Goal: Task Accomplishment & Management: Use online tool/utility

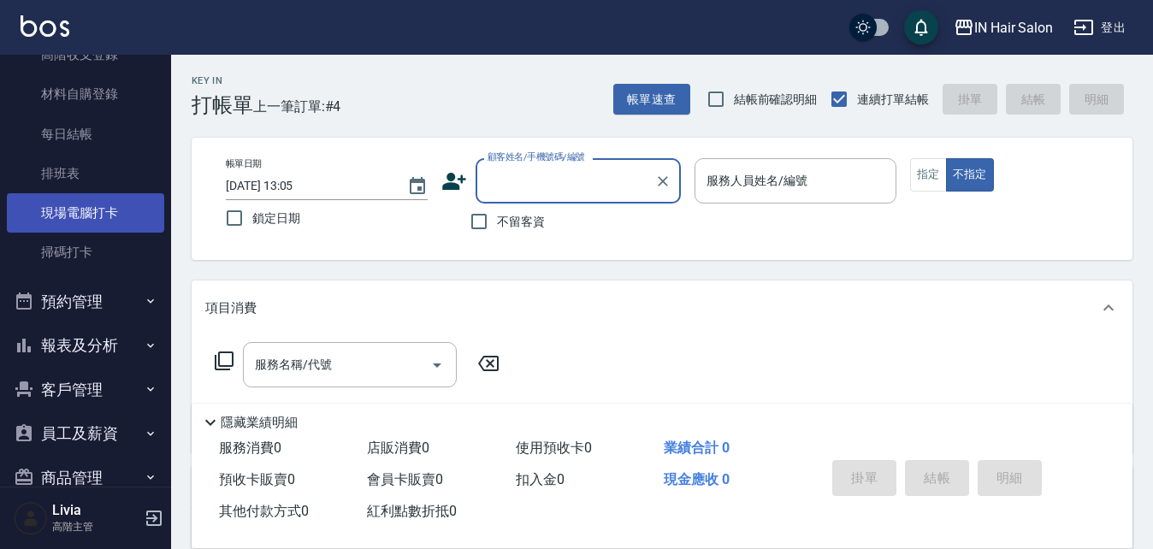
scroll to position [342, 0]
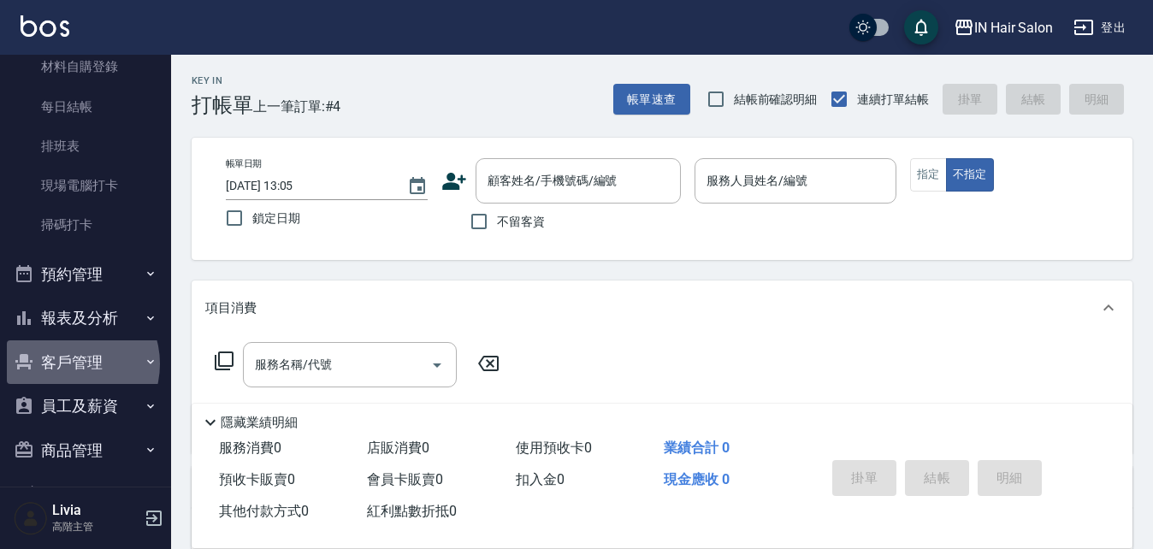
click at [70, 364] on button "客戶管理" at bounding box center [85, 362] width 157 height 44
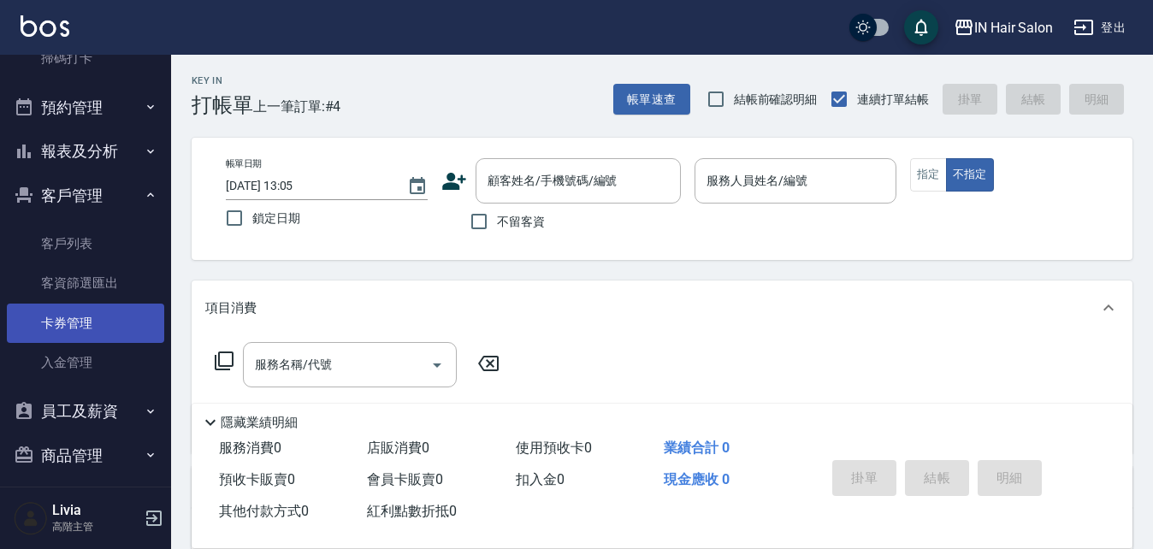
scroll to position [513, 0]
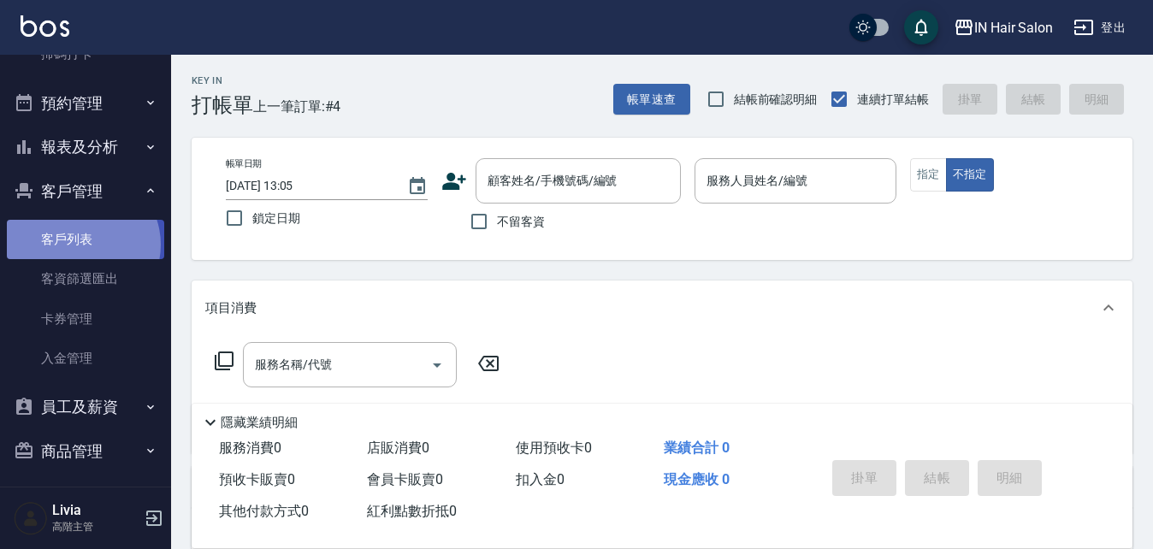
click at [81, 245] on link "客戶列表" at bounding box center [85, 239] width 157 height 39
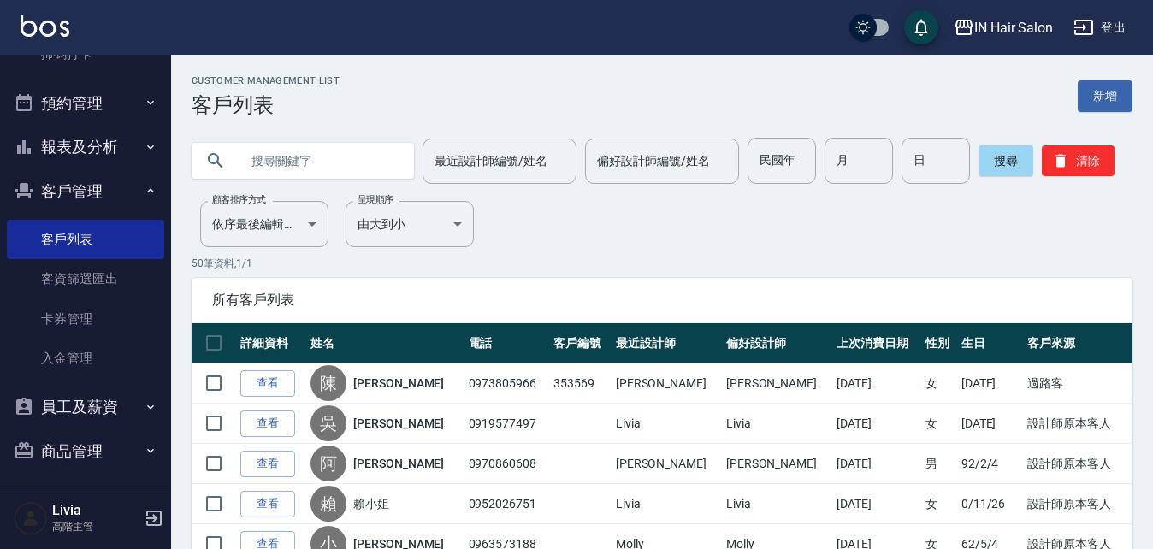
click at [323, 166] on input "text" at bounding box center [320, 161] width 161 height 46
type input "[PERSON_NAME]"
click at [998, 166] on button "搜尋" at bounding box center [1006, 160] width 55 height 31
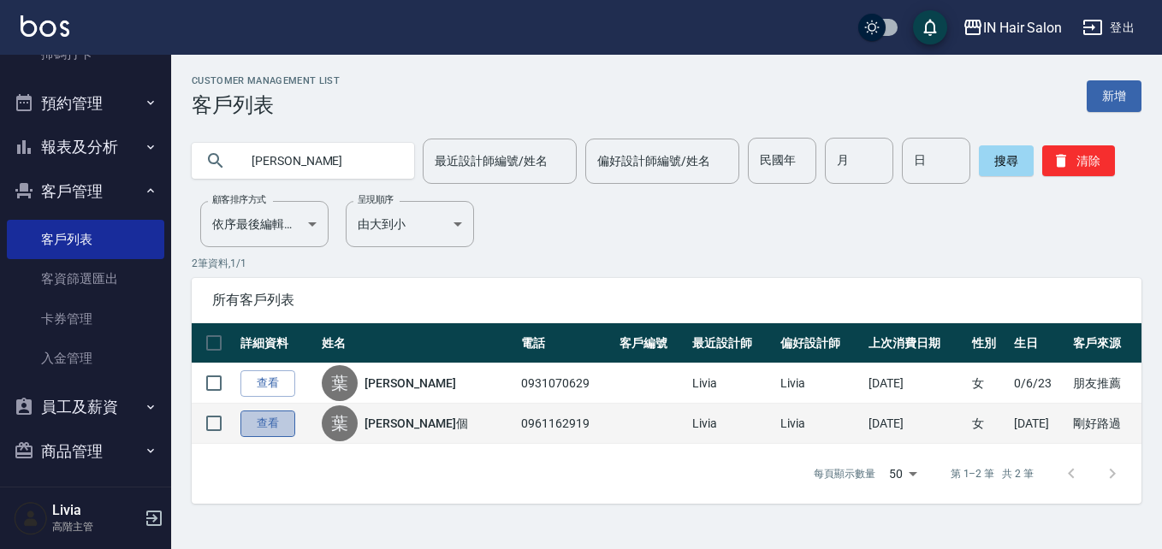
click at [270, 423] on link "查看" at bounding box center [267, 424] width 55 height 27
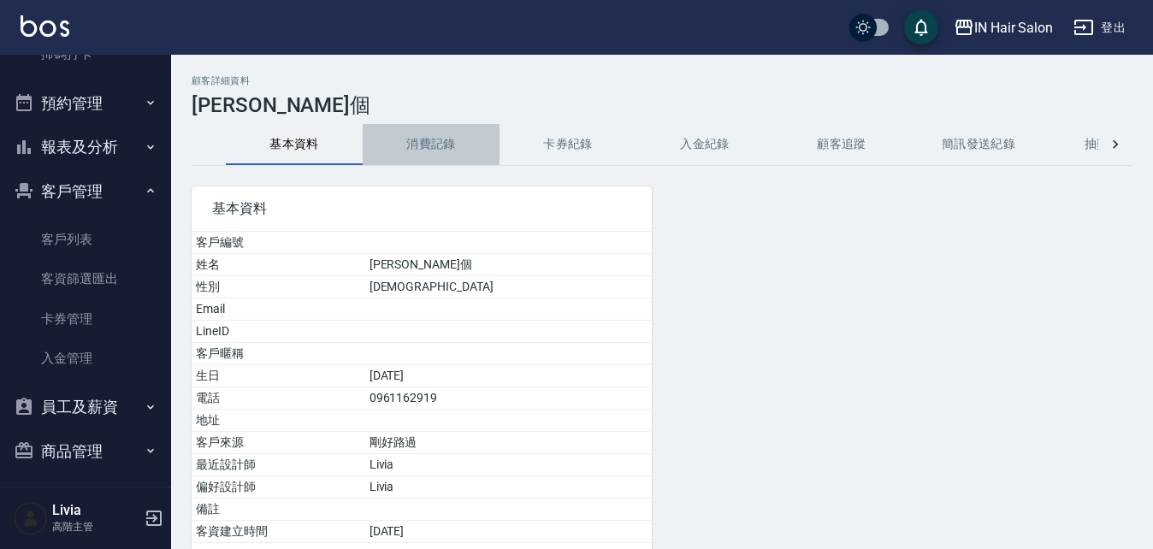
click at [440, 148] on button "消費記錄" at bounding box center [431, 144] width 137 height 41
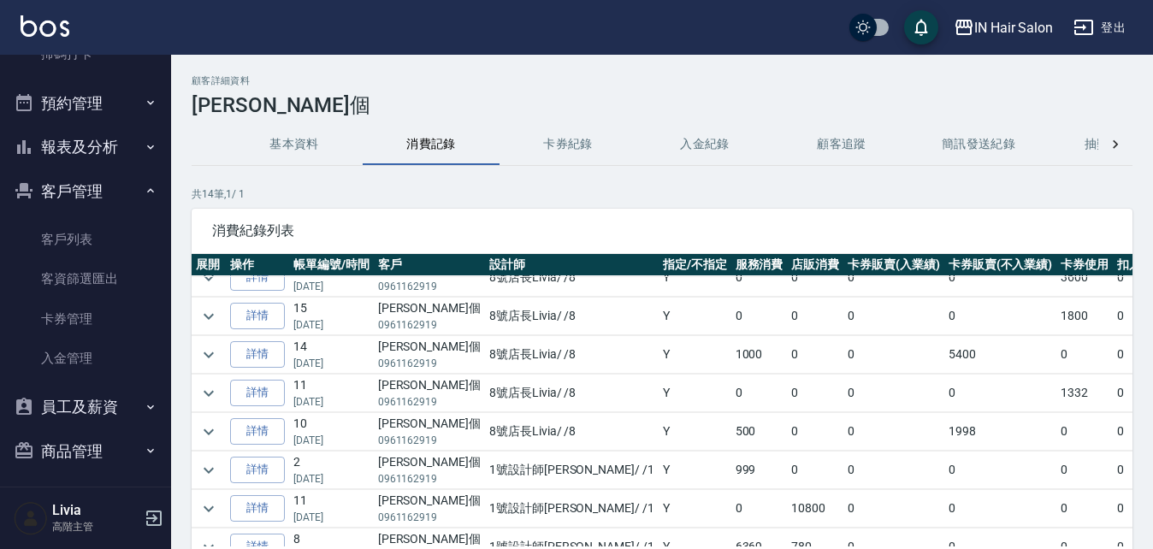
scroll to position [86, 0]
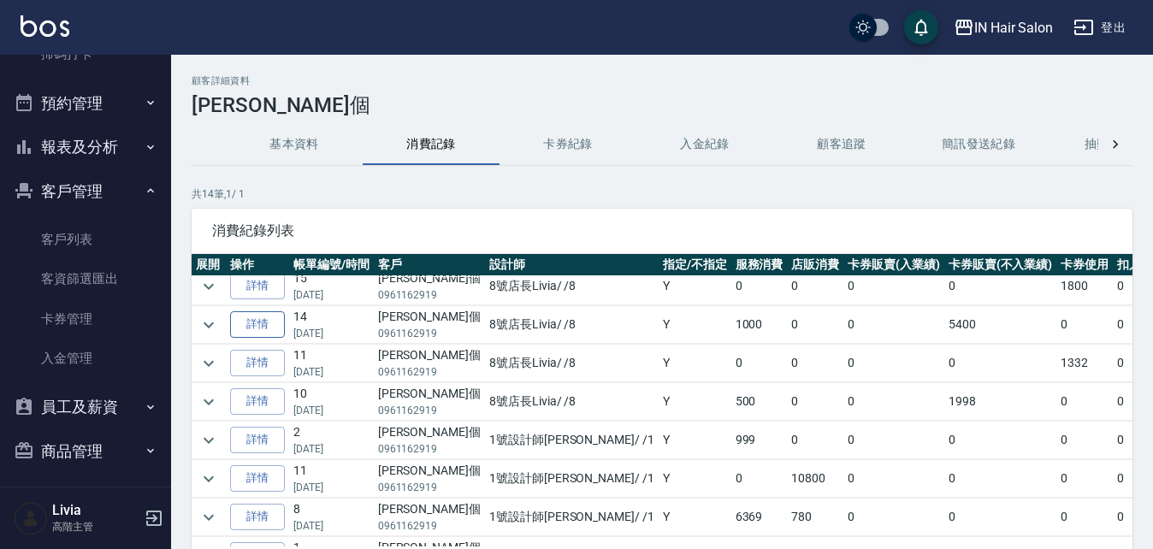
click at [266, 326] on link "詳情" at bounding box center [257, 324] width 55 height 27
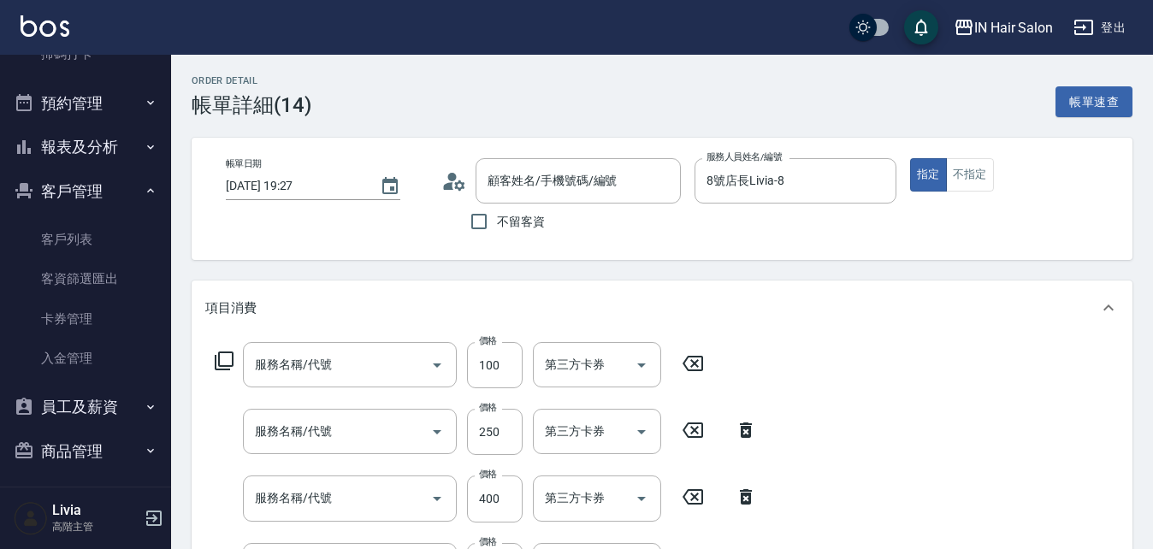
type input "[DATE] 19:27"
type input "8號店長Livia-8"
type input "頭皮(601)"
type input "學生剪髮(202)"
type input "成人剪髮(201)"
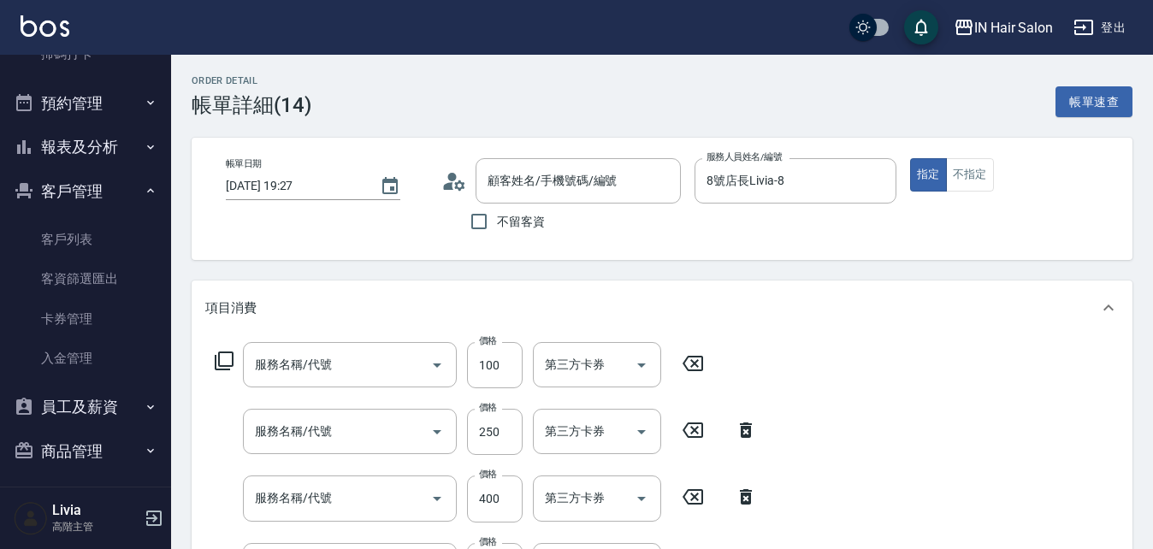
type input "洗髮(101)"
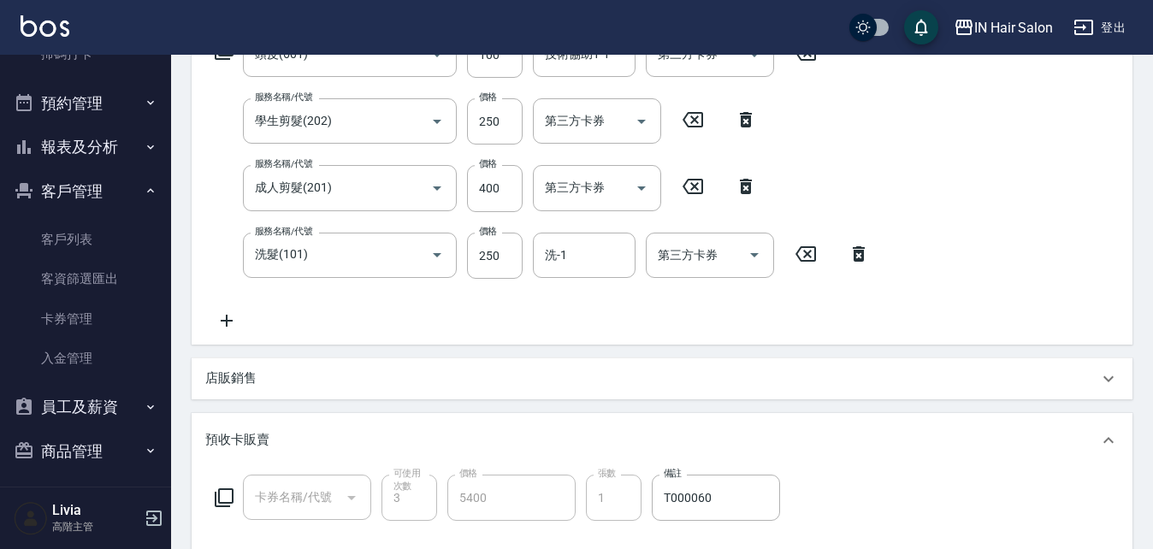
type input "[PERSON_NAME]個/0961162919/"
type input "護髮卡(501)"
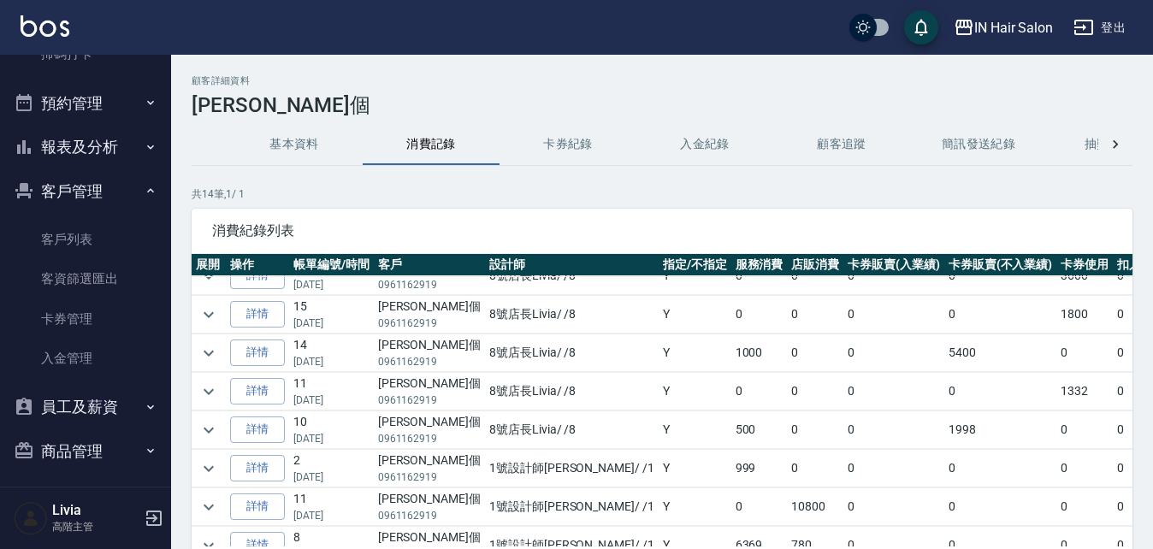
scroll to position [86, 0]
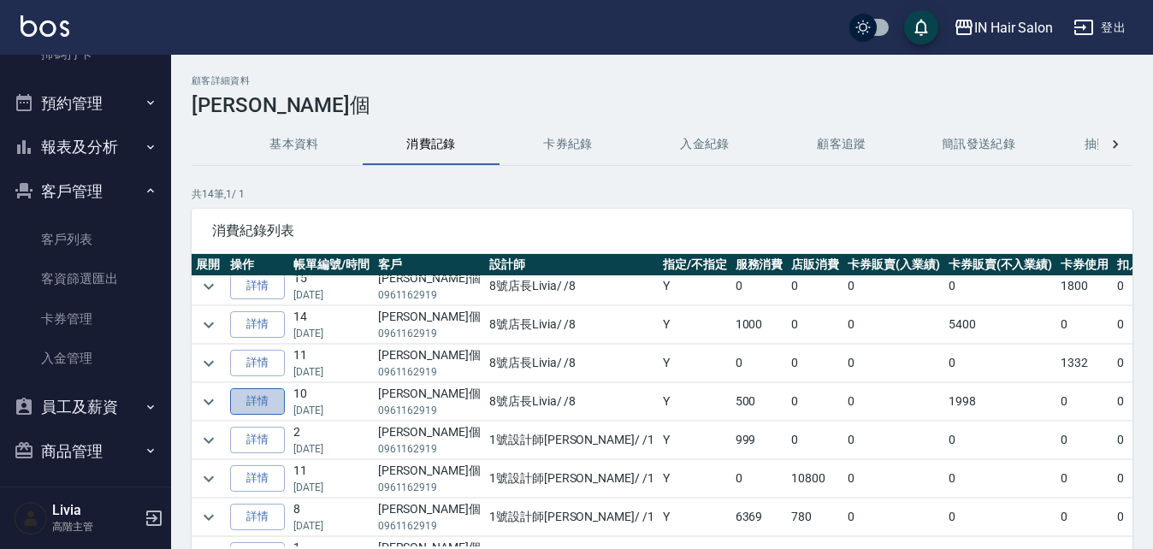
click at [256, 402] on link "詳情" at bounding box center [257, 401] width 55 height 27
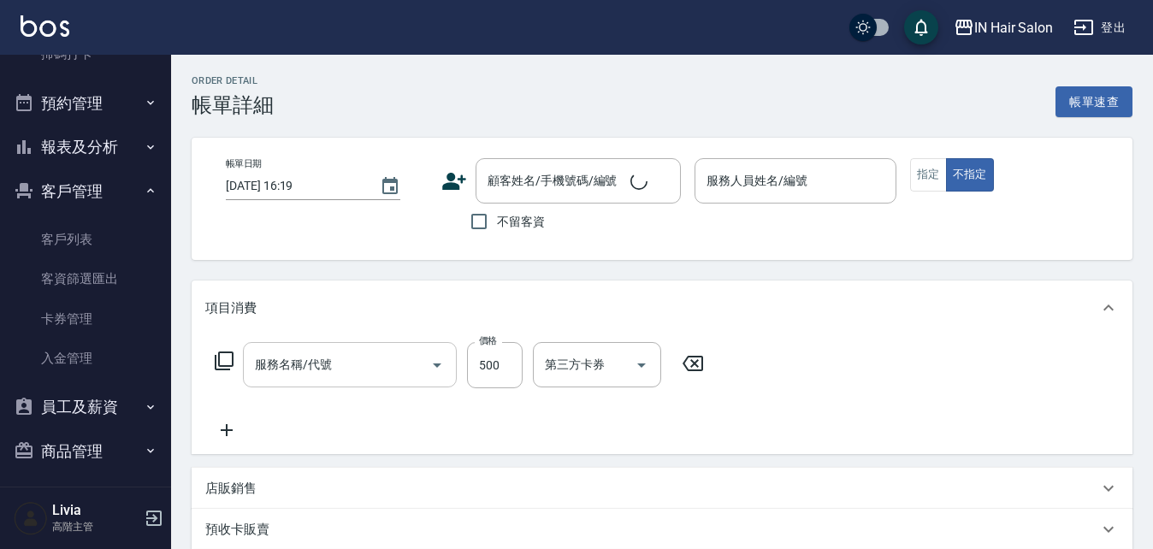
type input "[DATE] 18:36"
type input "8號店長Livia-8"
type input "局部燙(1000以下)(301)"
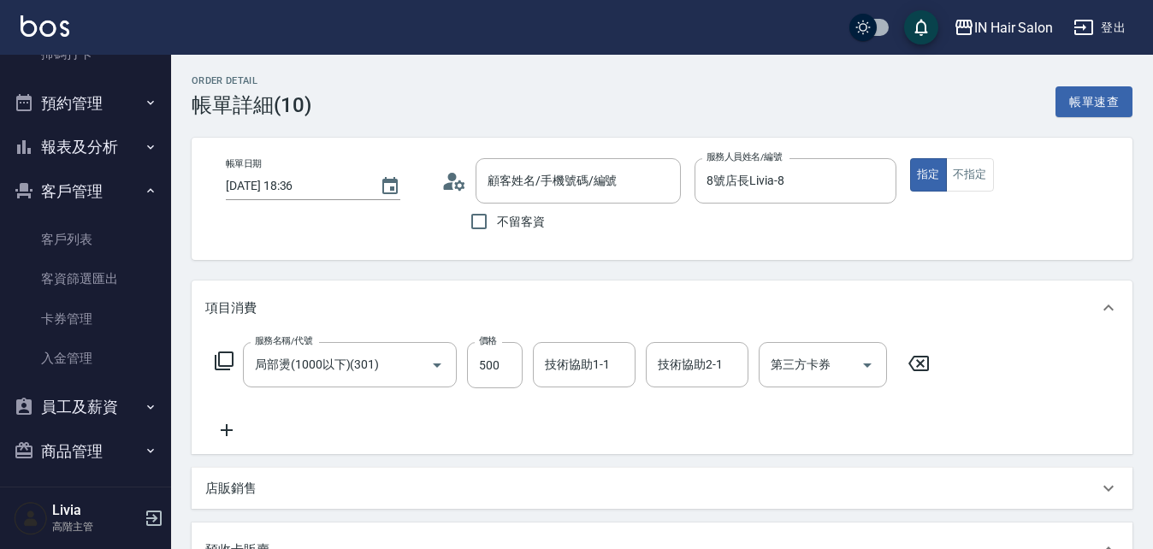
type input "[PERSON_NAME]個/0961162919/"
type input "頭皮卡(601)"
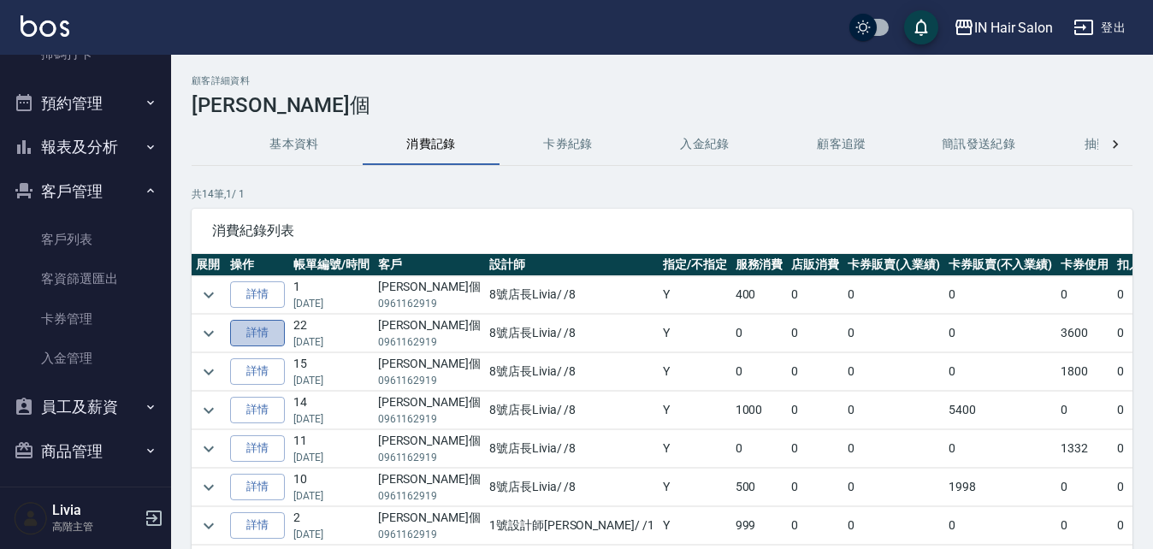
click at [267, 333] on link "詳情" at bounding box center [257, 333] width 55 height 27
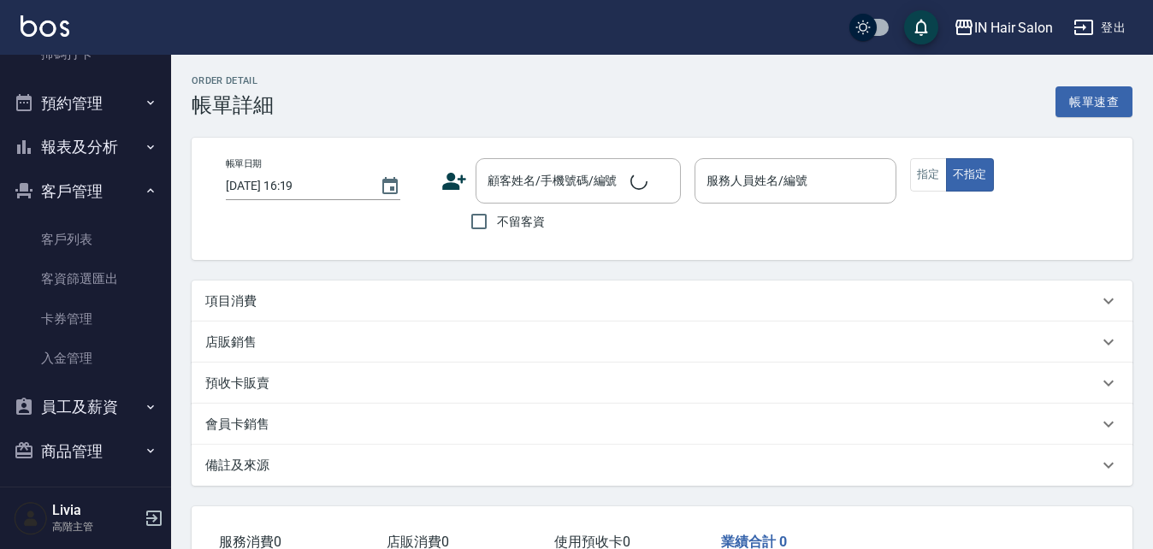
type input "[DATE] 18:19"
type input "8號店長Livia-8"
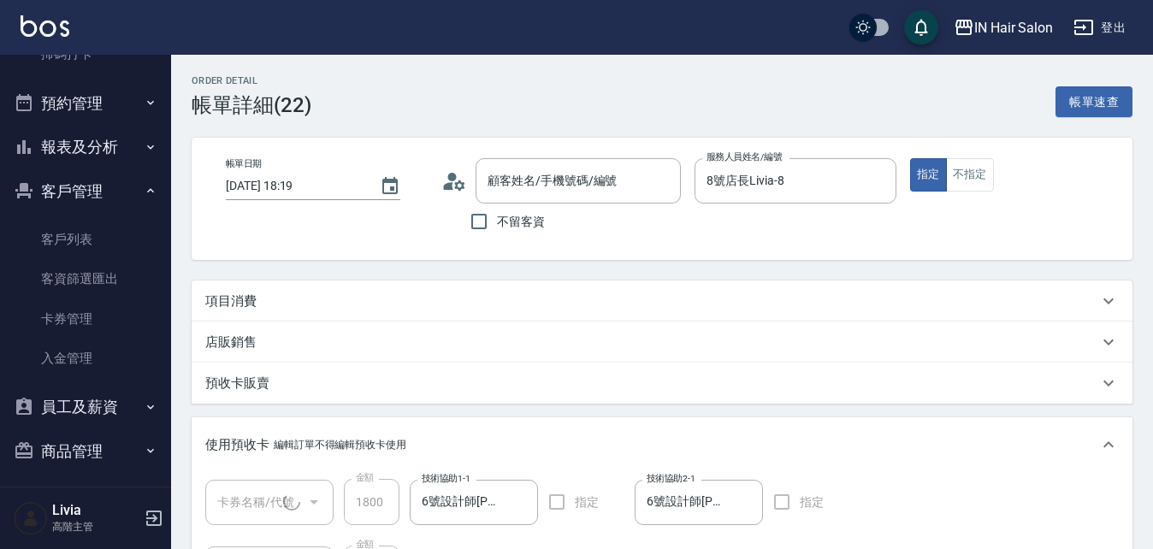
type input "[PERSON_NAME]個/0961162919/"
type input "護髮卡(1/2) T000060"
type input "護髮卡(2/2) T000060"
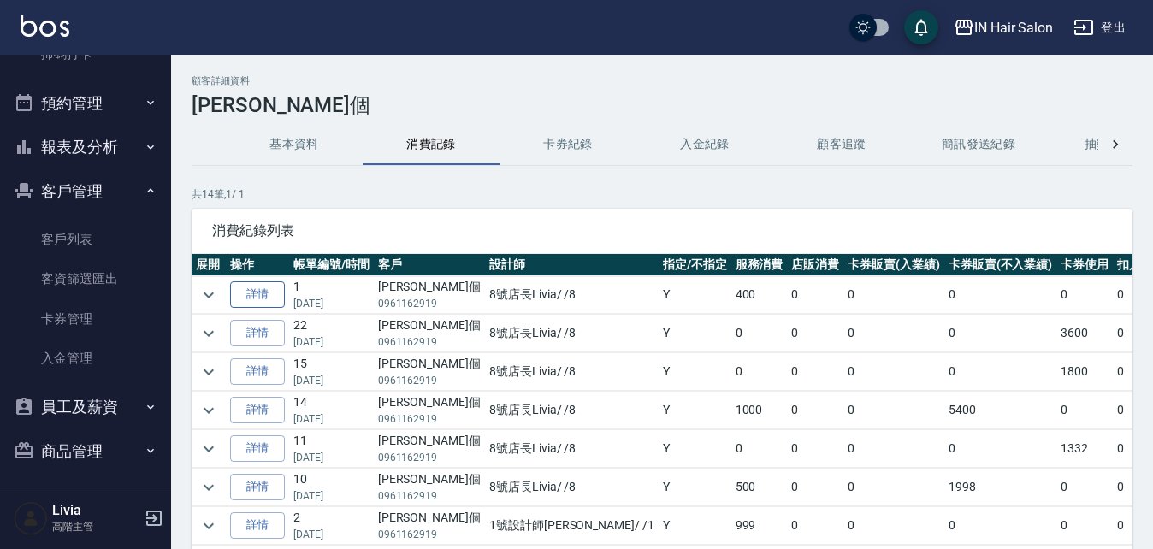
click at [265, 293] on link "詳情" at bounding box center [257, 294] width 55 height 27
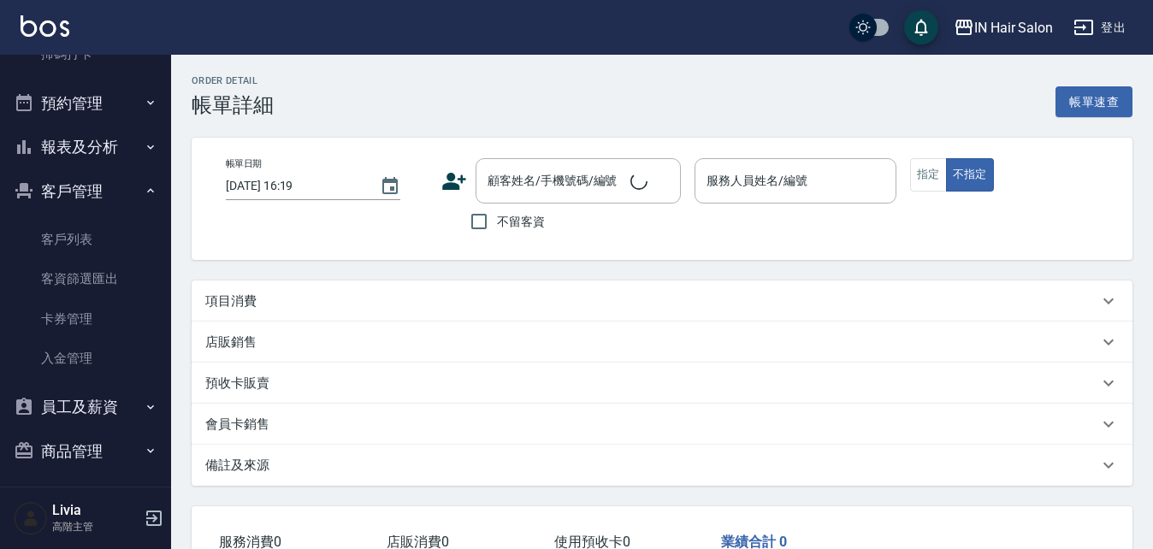
type input "[DATE] 10:44"
type input "8號店長Livia-8"
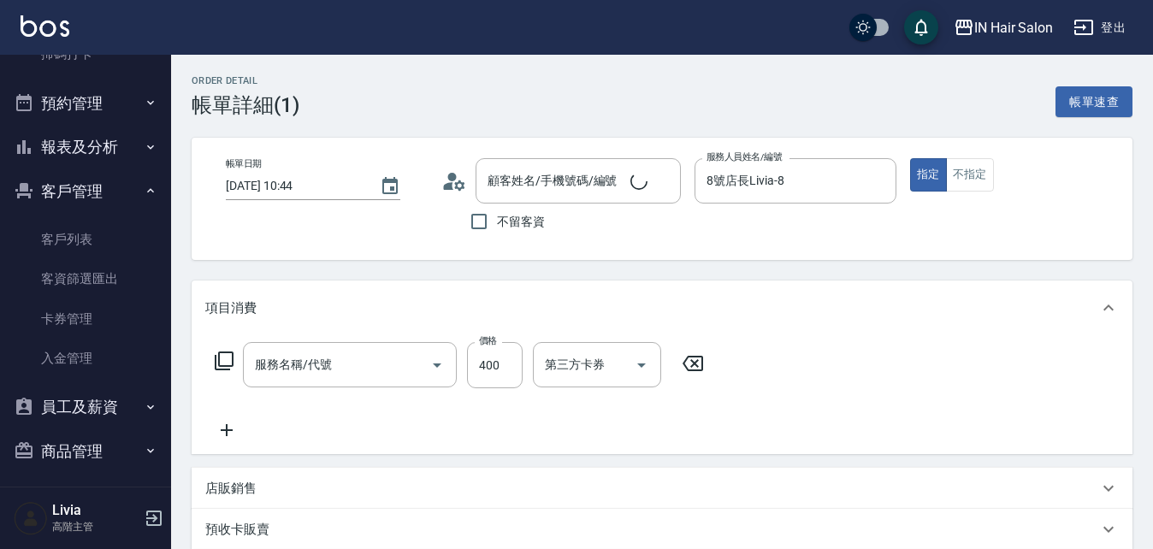
type input "成人剪髮(201)"
type input "[PERSON_NAME]個/0961162919/"
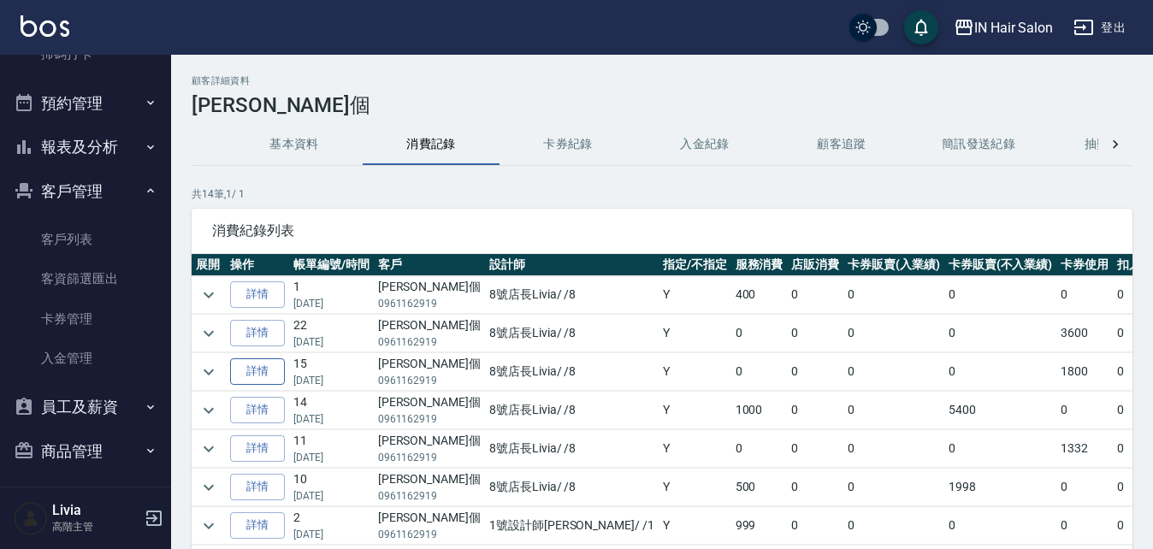
click at [268, 368] on link "詳情" at bounding box center [257, 371] width 55 height 27
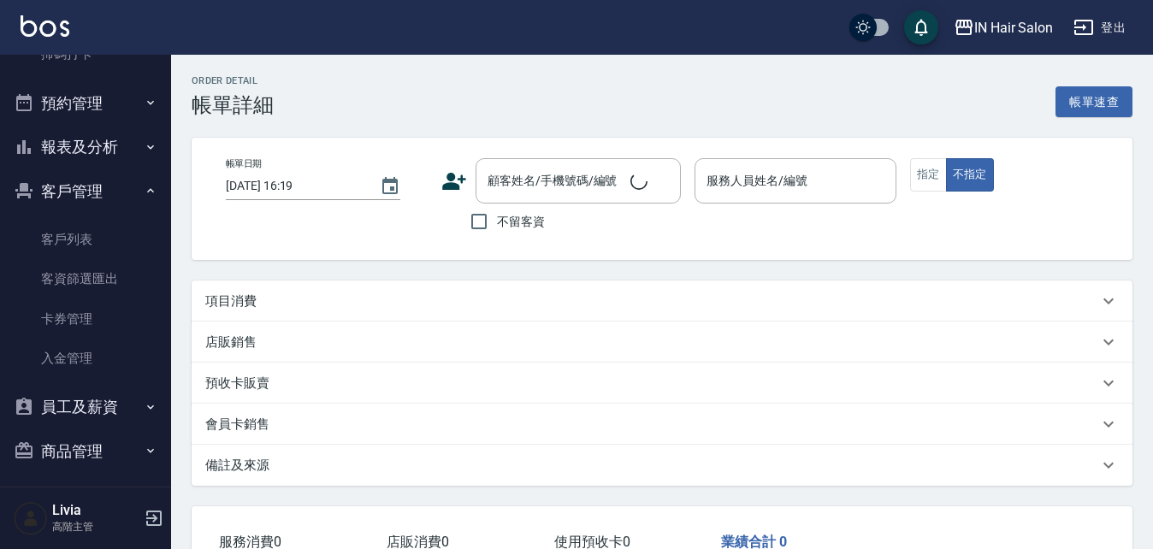
type input "[DATE] 19:29"
type input "8號店長Livia-8"
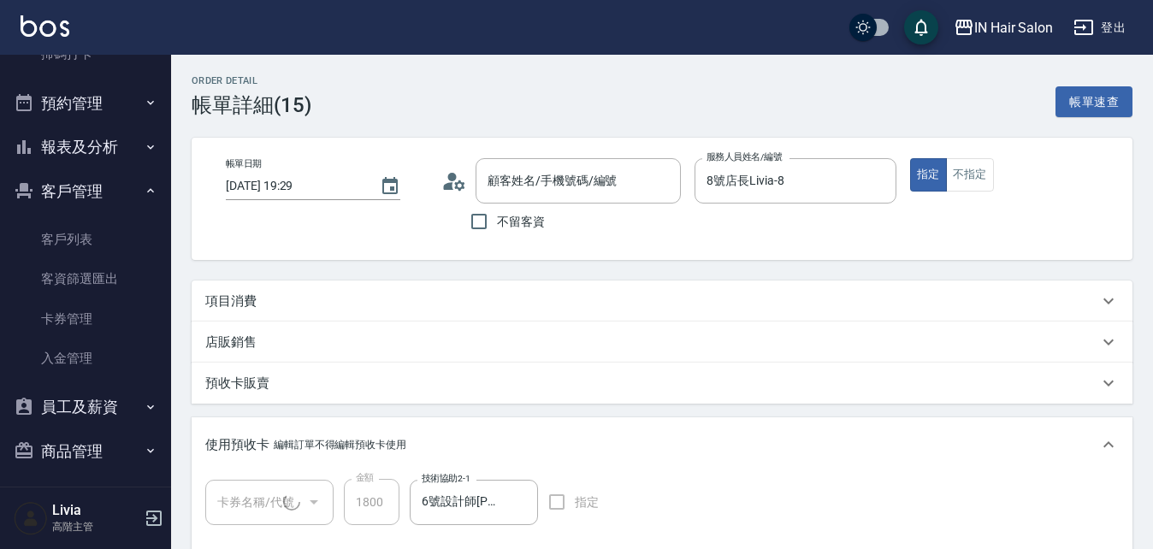
type input "[PERSON_NAME]個/0961162919/"
type input "護髮卡(1/1) T000060"
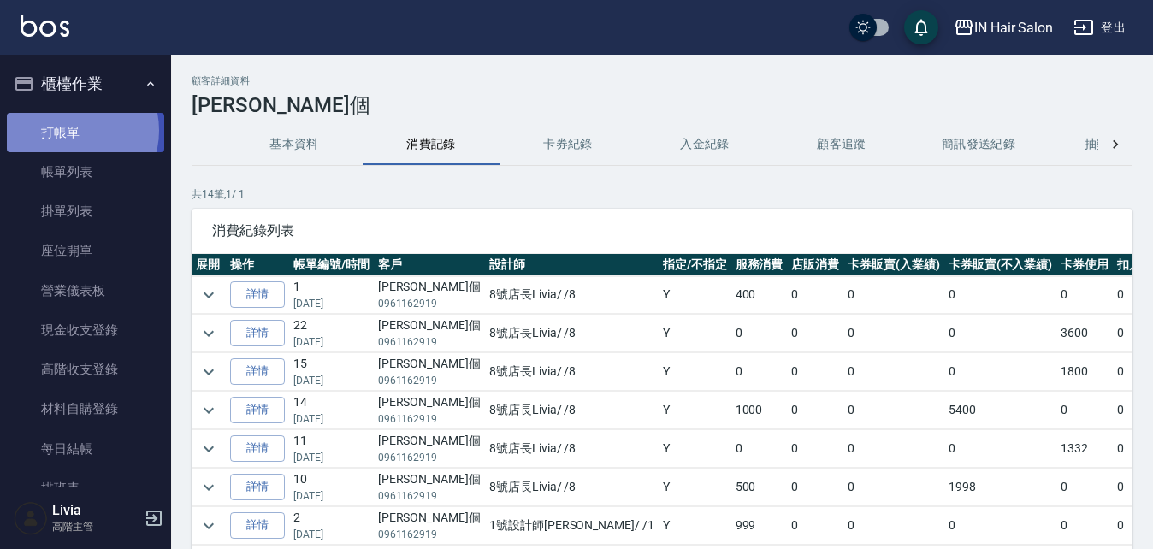
drag, startPoint x: 74, startPoint y: 130, endPoint x: 102, endPoint y: 179, distance: 56.3
click at [74, 130] on link "打帳單" at bounding box center [85, 132] width 157 height 39
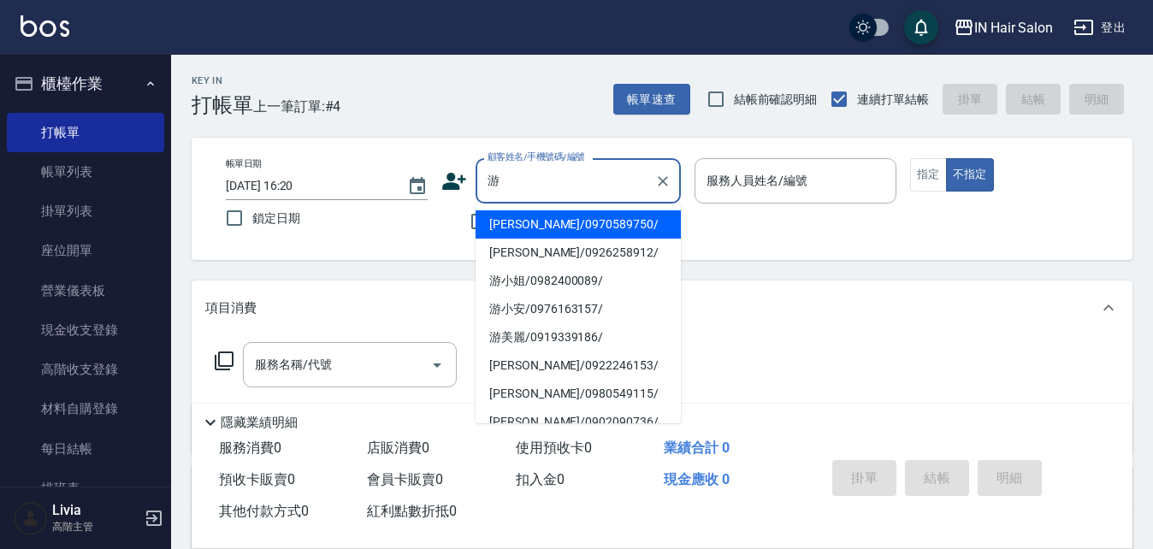
click at [518, 221] on li "[PERSON_NAME]/0970589750/" at bounding box center [578, 224] width 205 height 28
type input "[PERSON_NAME]/0970589750/"
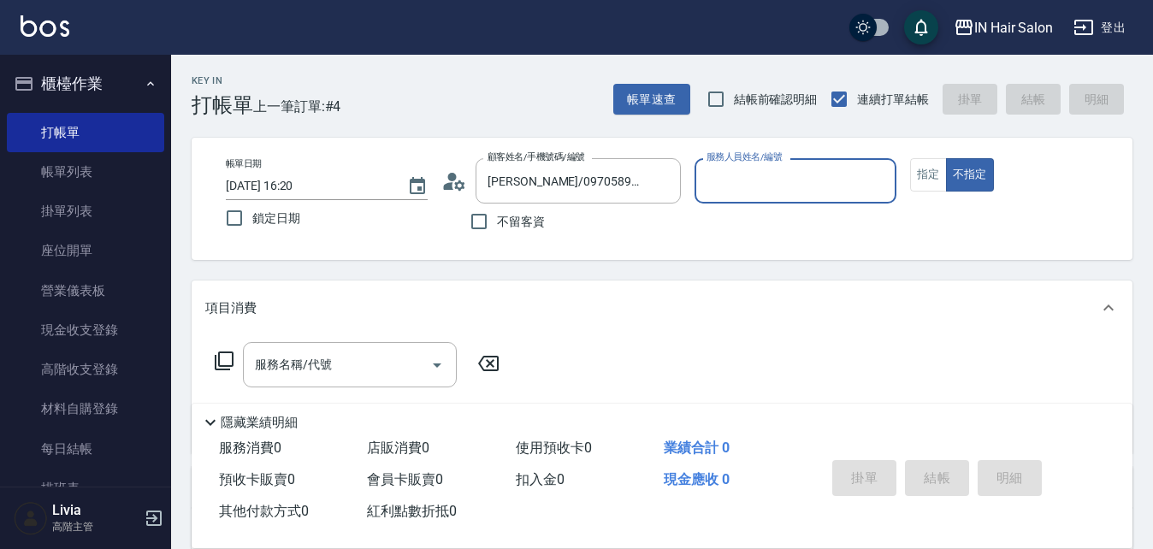
type input "8號店長Livia-8"
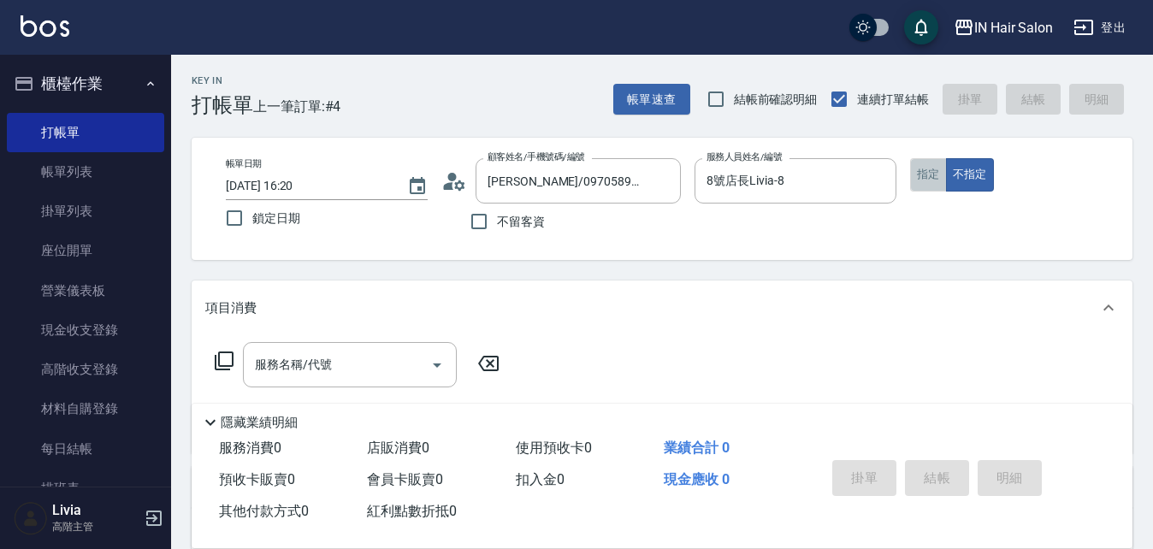
click at [924, 178] on button "指定" at bounding box center [928, 174] width 37 height 33
click at [228, 358] on icon at bounding box center [224, 361] width 21 height 21
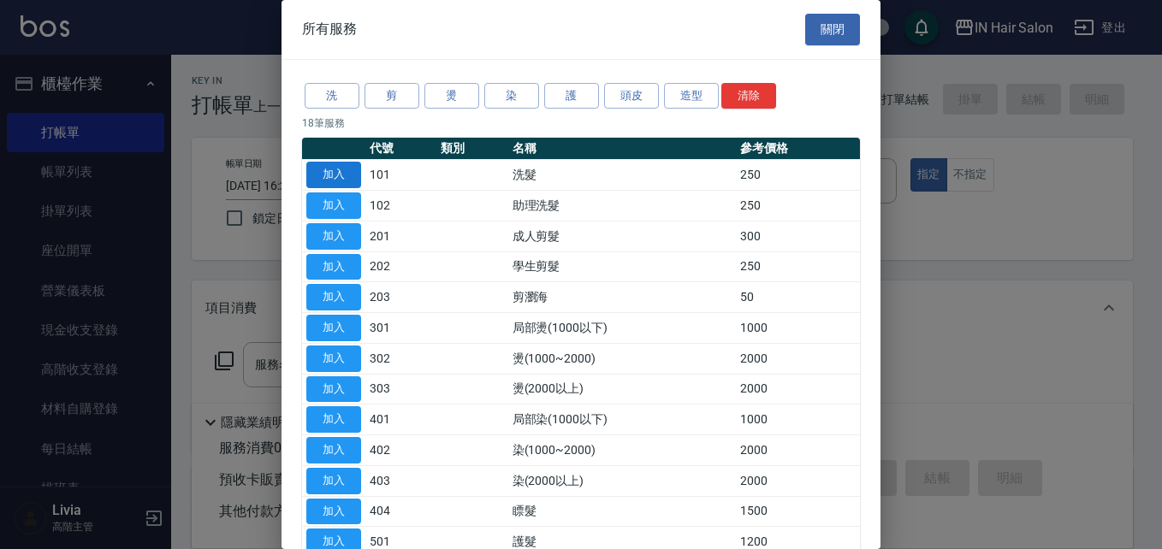
click at [339, 167] on button "加入" at bounding box center [333, 175] width 55 height 27
type input "洗髮(101)"
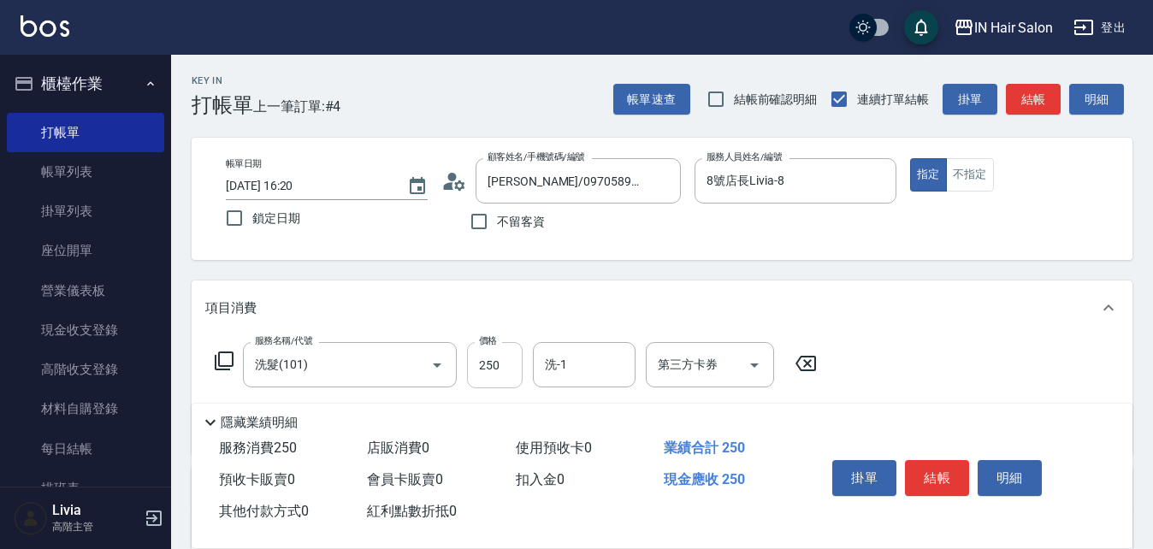
click at [510, 358] on input "250" at bounding box center [495, 365] width 56 height 46
type input "300"
drag, startPoint x: 915, startPoint y: 382, endPoint x: 911, endPoint y: 412, distance: 29.3
click at [915, 382] on div "服務名稱/代號 洗髮(101) 服務名稱/代號 價格 300 價格 洗-1 洗-1 第三方卡券 第三方卡券" at bounding box center [662, 394] width 941 height 119
click at [931, 463] on button "結帳" at bounding box center [937, 478] width 64 height 36
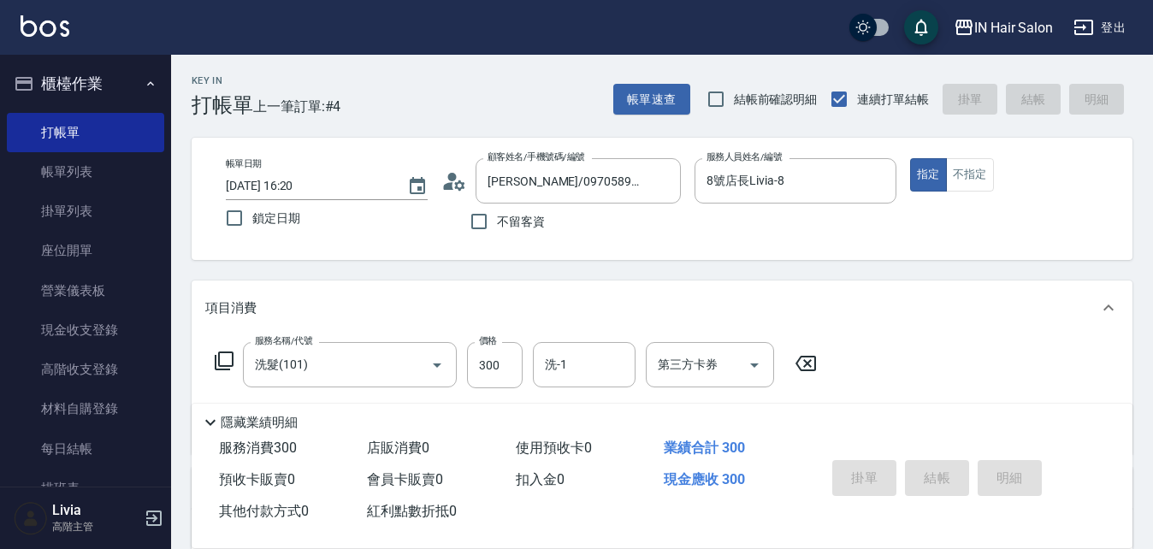
type input "[DATE] 16:21"
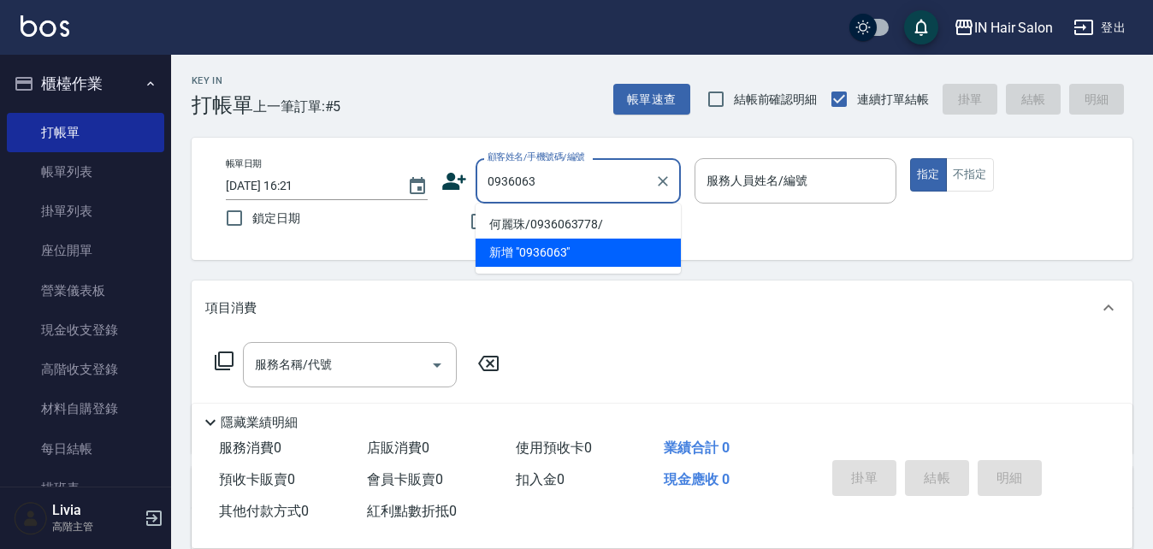
click at [526, 228] on li "何麗珠/0936063778/" at bounding box center [578, 224] width 205 height 28
type input "何麗珠/0936063778/"
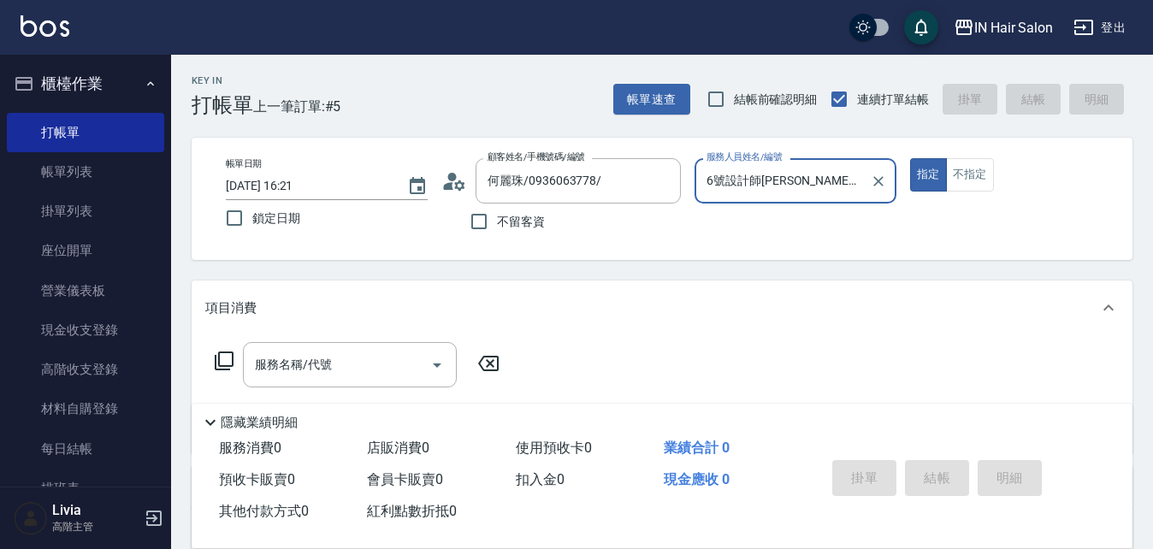
click at [816, 182] on input "6號設計師[PERSON_NAME]-6" at bounding box center [782, 181] width 161 height 30
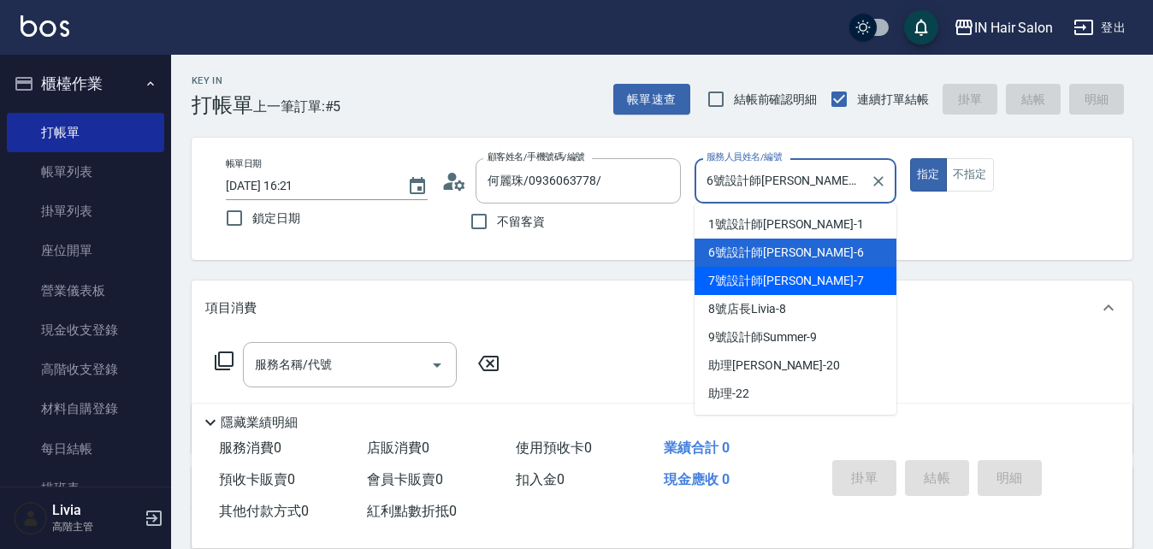
click at [756, 273] on span "7號設計師[PERSON_NAME] -7" at bounding box center [786, 281] width 156 height 18
type input "7號設計師[PERSON_NAME]-7"
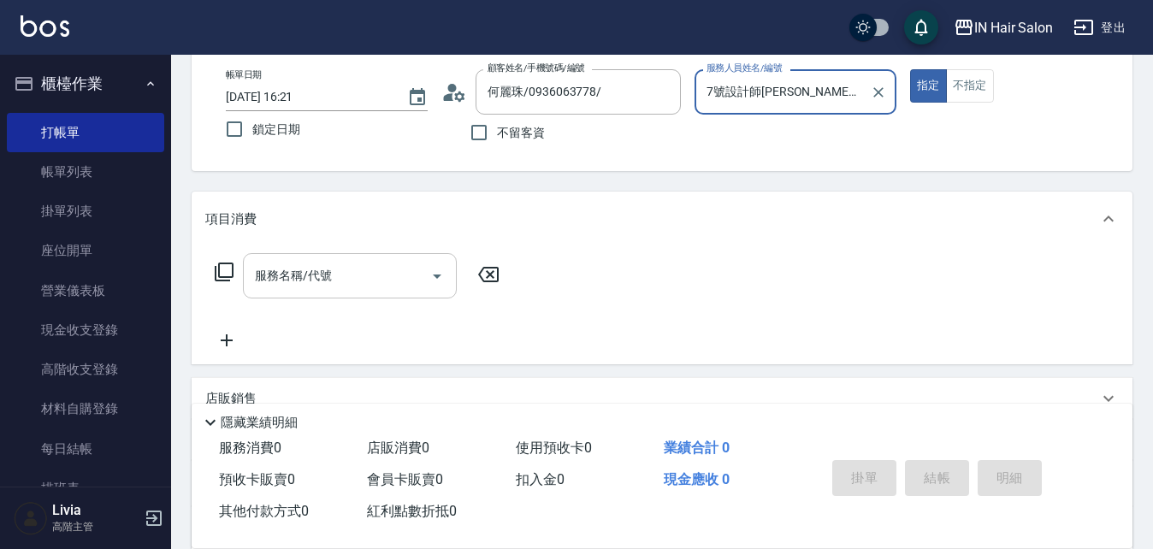
scroll to position [257, 0]
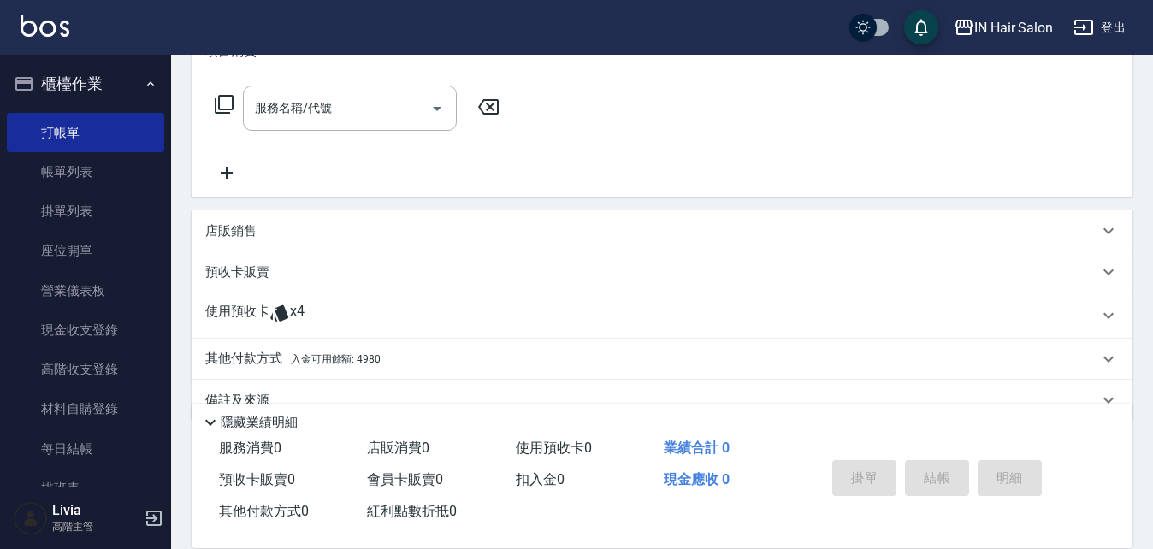
click at [247, 305] on p "使用預收卡" at bounding box center [237, 316] width 64 height 26
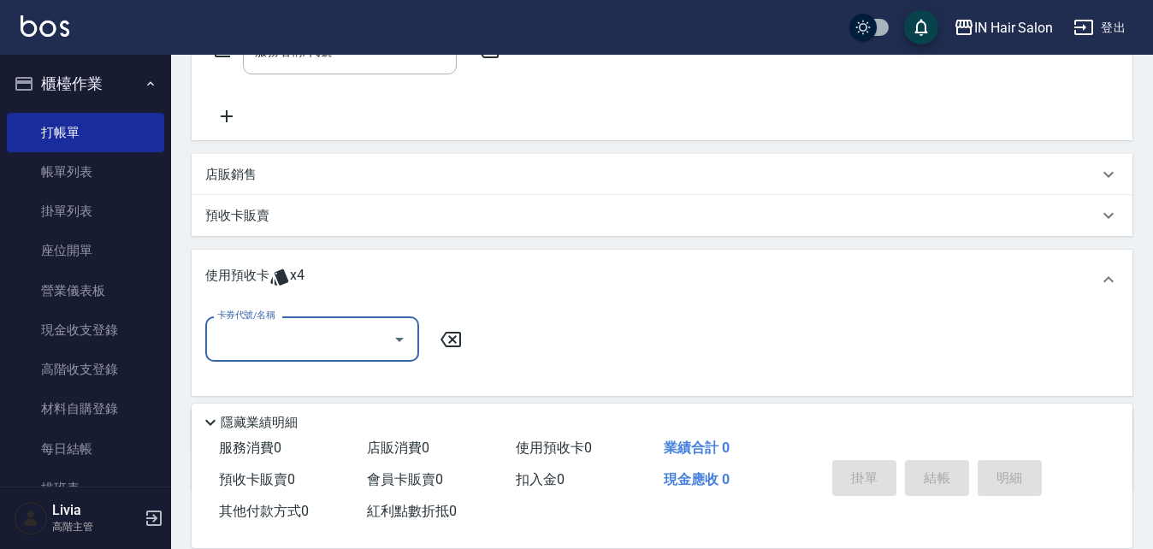
scroll to position [342, 0]
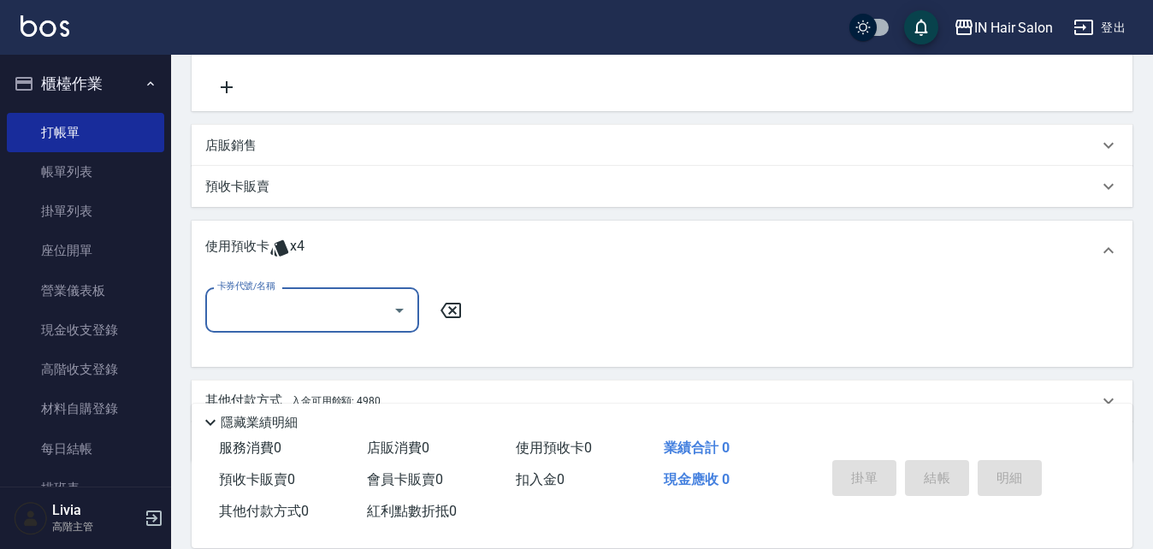
click at [288, 311] on input "卡券代號/名稱" at bounding box center [299, 310] width 173 height 30
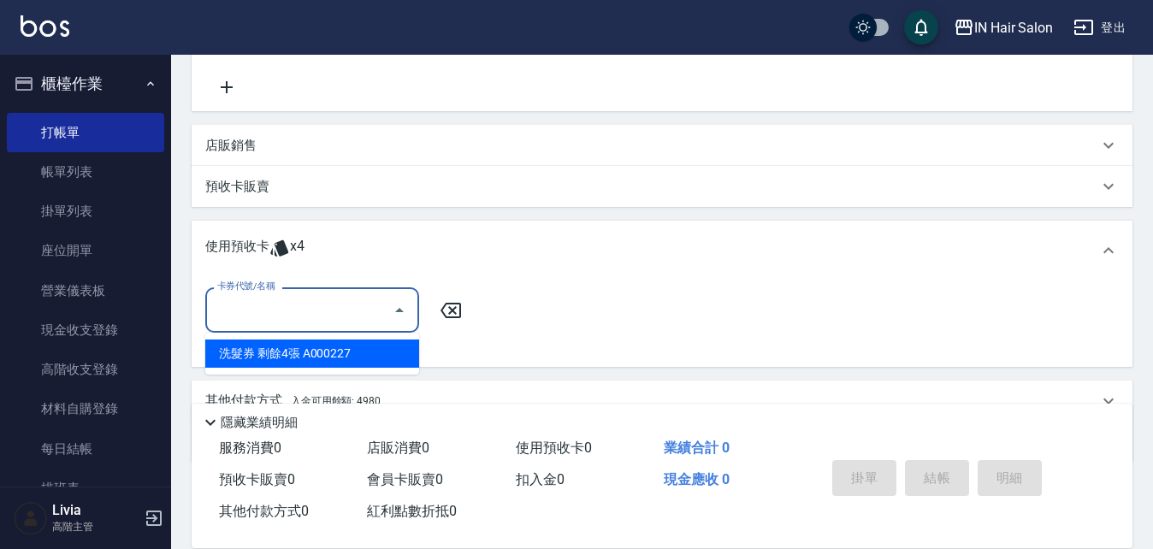
click at [277, 352] on div "洗髮券 剩餘4張 A000227" at bounding box center [312, 354] width 214 height 28
type input "洗髮券 A000227"
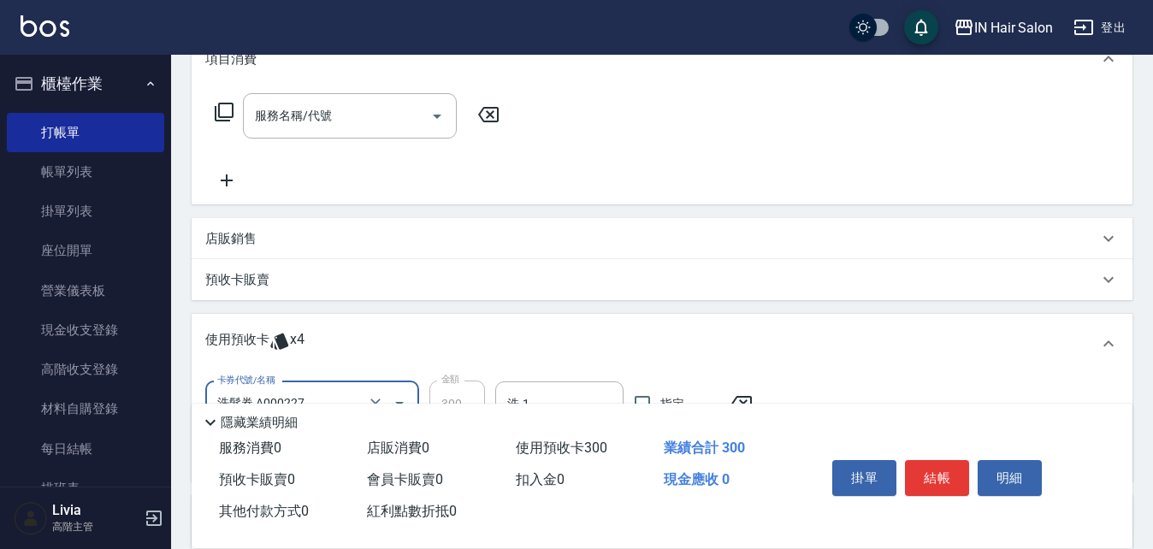
scroll to position [86, 0]
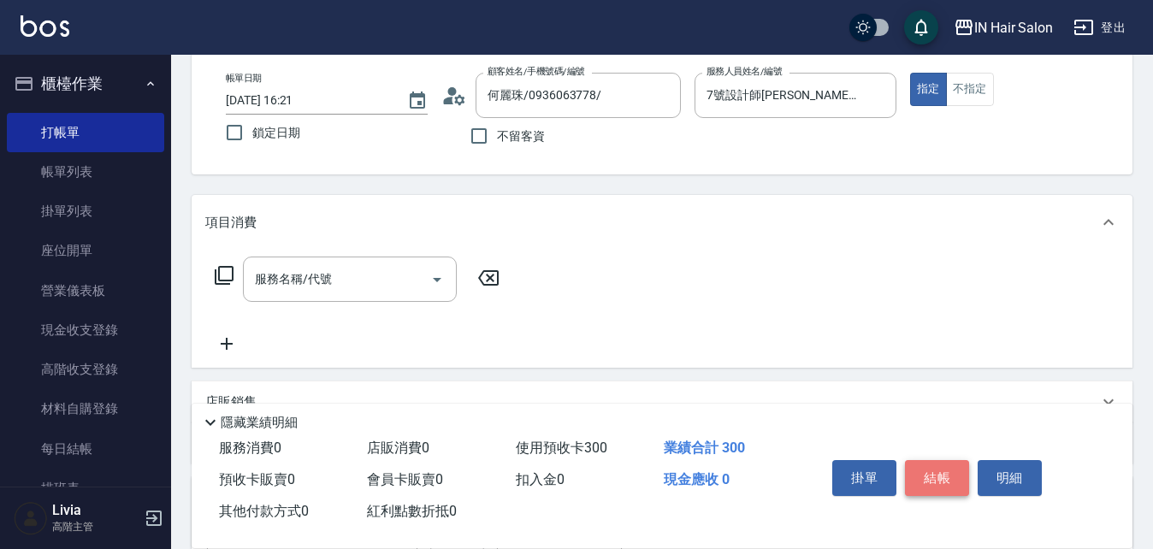
click at [944, 470] on button "結帳" at bounding box center [937, 478] width 64 height 36
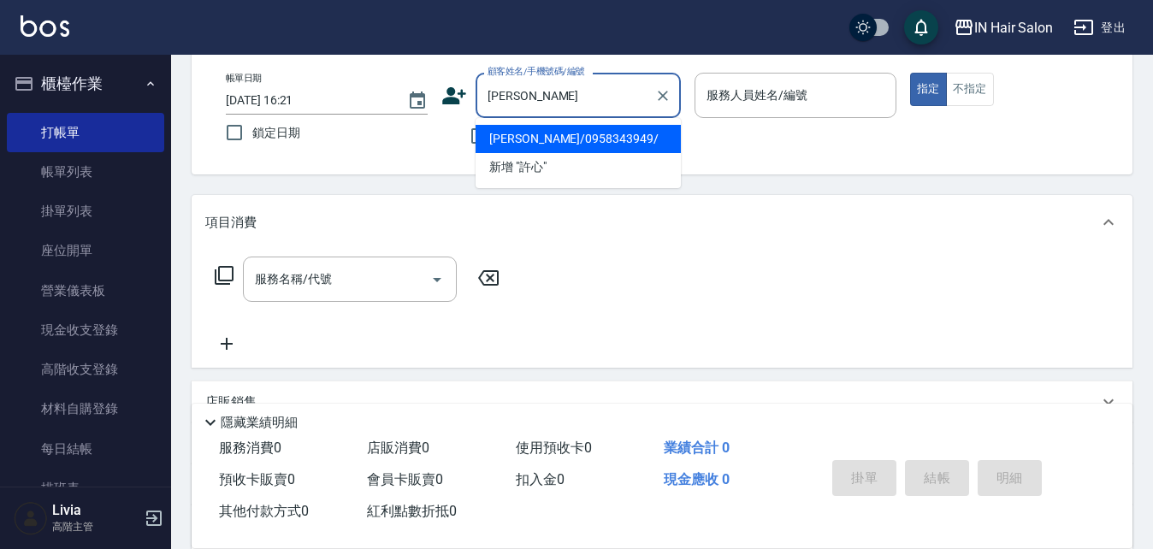
click at [554, 140] on li "[PERSON_NAME]/0958343949/" at bounding box center [578, 139] width 205 height 28
type input "[PERSON_NAME]/0958343949/"
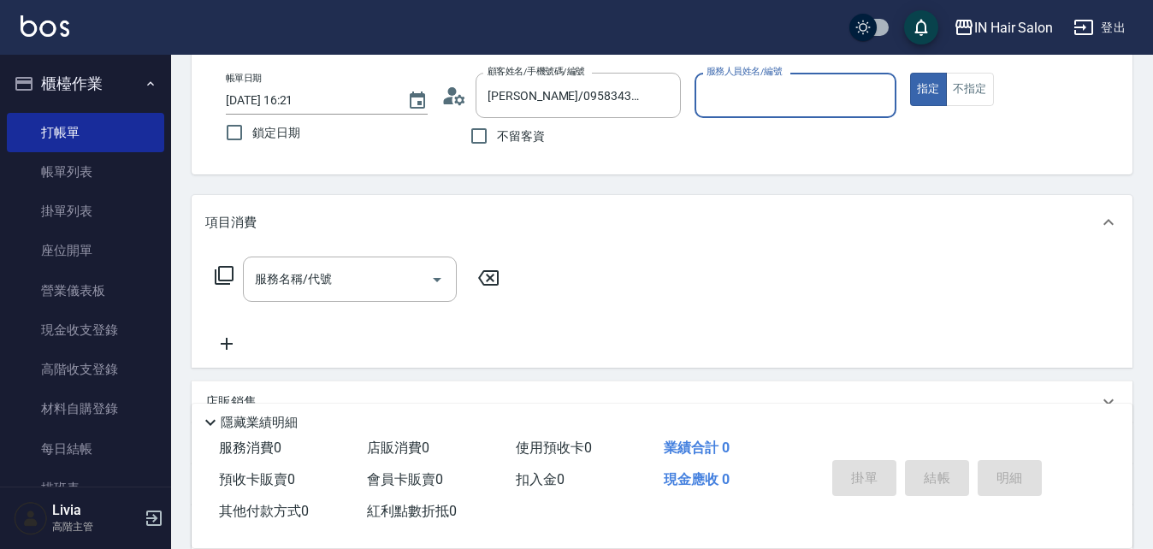
type input "7號設計師[PERSON_NAME]-7"
click at [224, 275] on icon at bounding box center [224, 275] width 21 height 21
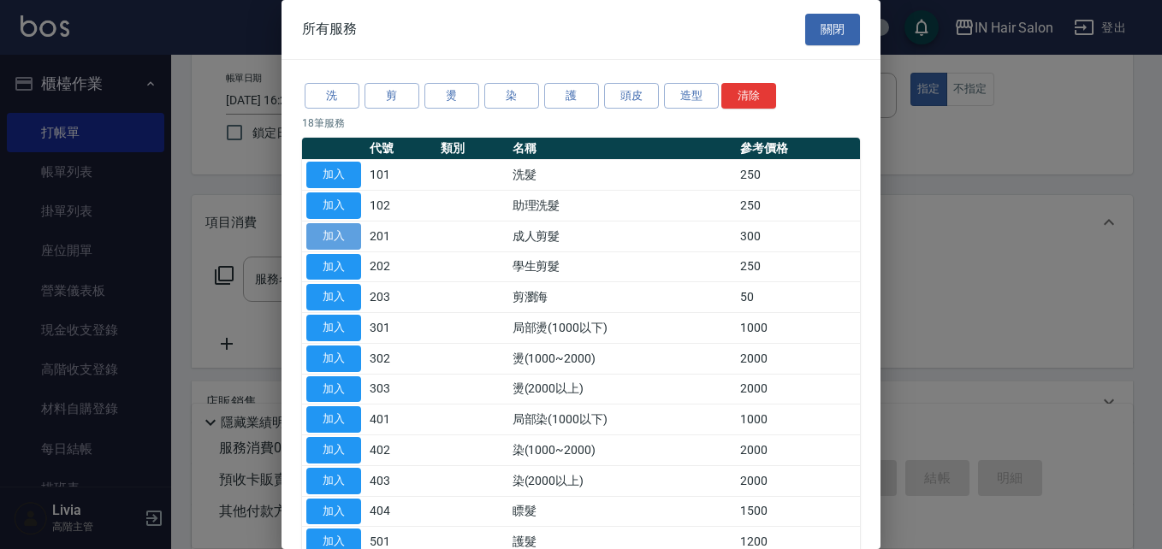
click at [325, 228] on button "加入" at bounding box center [333, 236] width 55 height 27
type input "成人剪髮(201)"
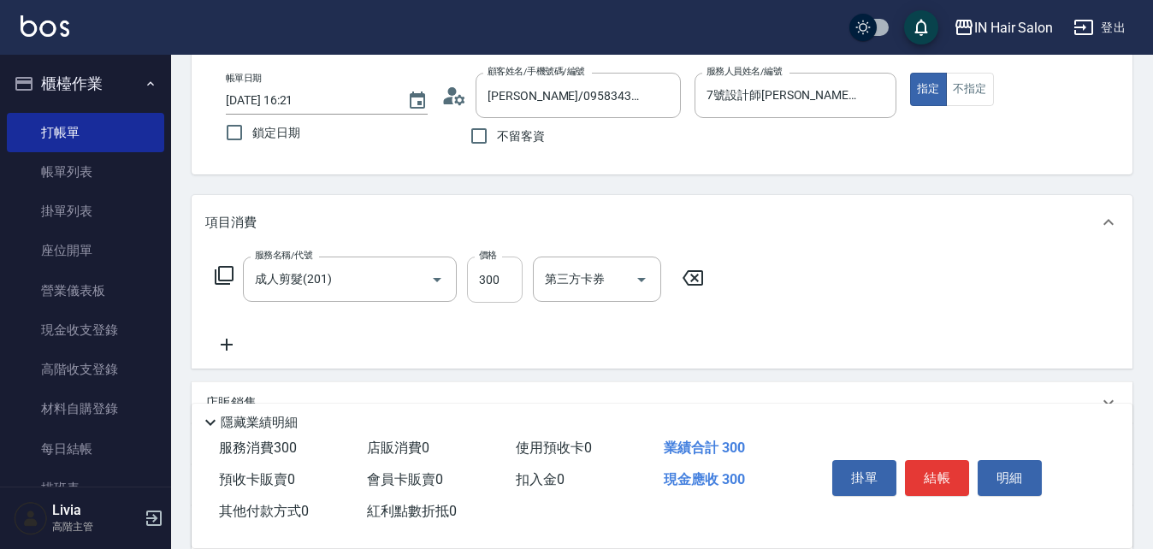
click at [498, 288] on input "300" at bounding box center [495, 280] width 56 height 46
type input "400"
click at [418, 327] on div "服務名稱/代號 成人剪髮(201) 服務名稱/代號 價格 400 價格 第三方卡券 第三方卡券" at bounding box center [459, 306] width 509 height 98
click at [934, 475] on button "結帳" at bounding box center [937, 478] width 64 height 36
type input "[DATE] 16:22"
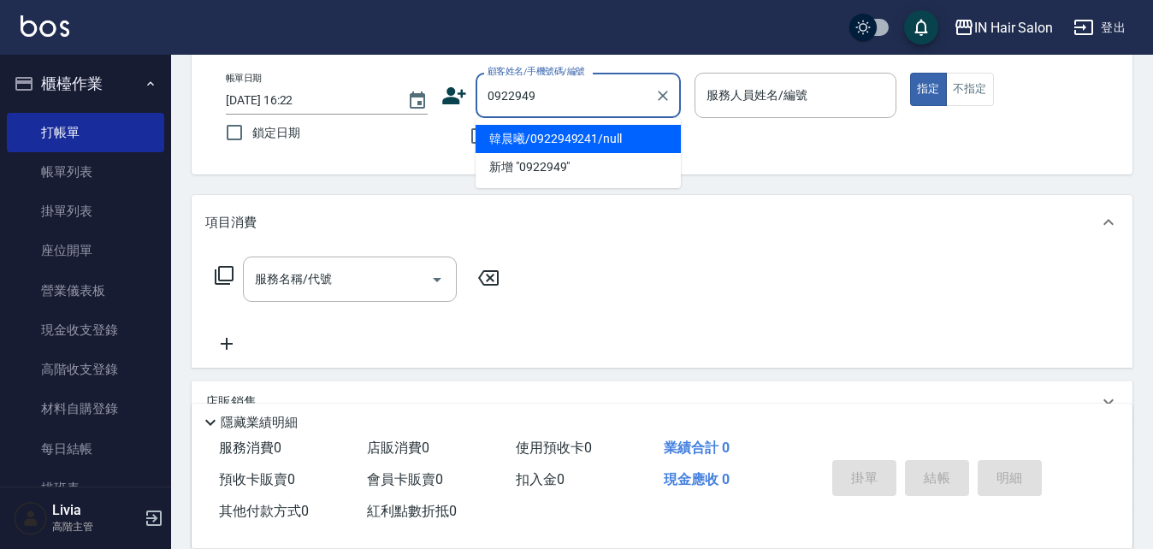
click at [579, 135] on li "韓晨曦/0922949241/null" at bounding box center [578, 139] width 205 height 28
type input "韓晨曦/0922949241/null"
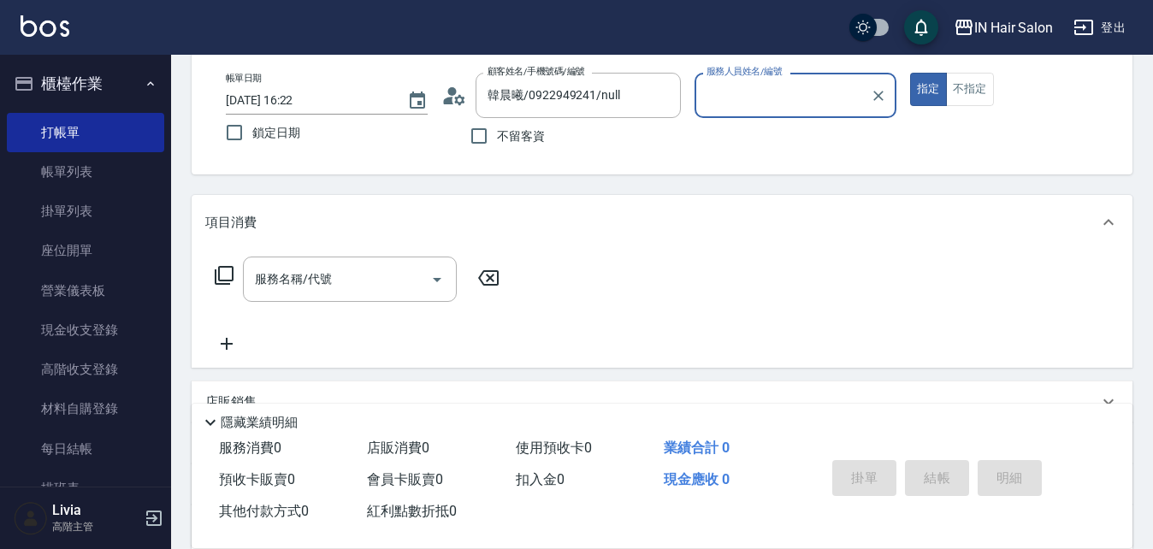
type input "6號設計師[PERSON_NAME]-6"
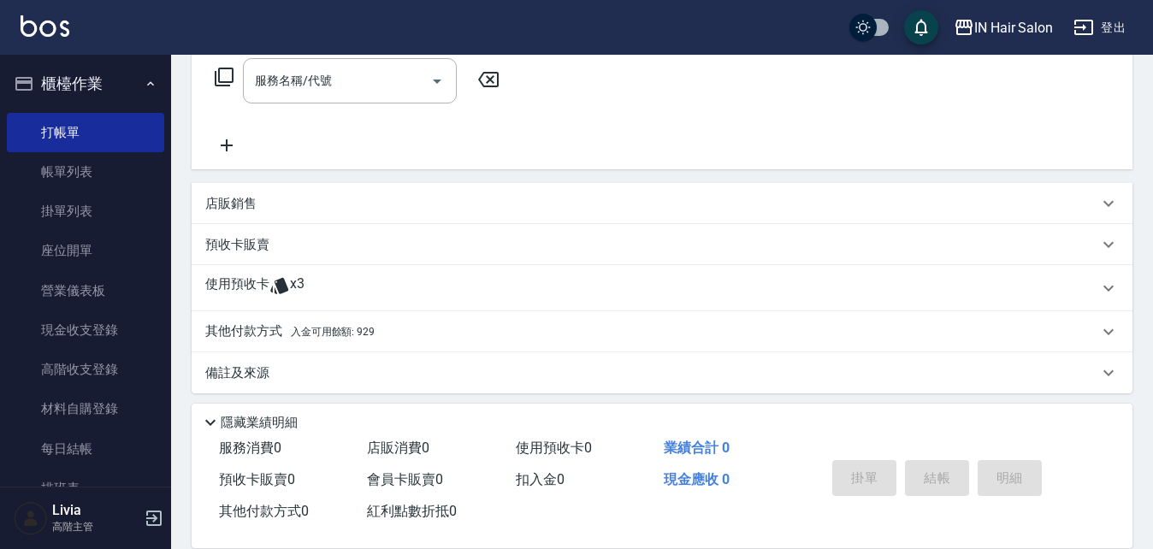
scroll to position [293, 0]
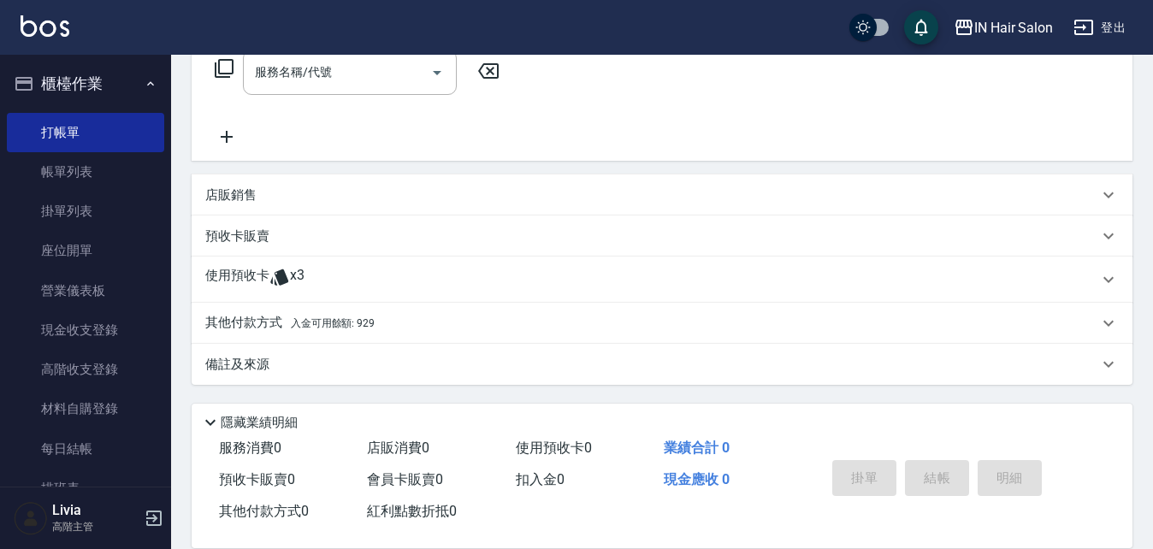
click at [242, 273] on p "使用預收卡" at bounding box center [237, 280] width 64 height 26
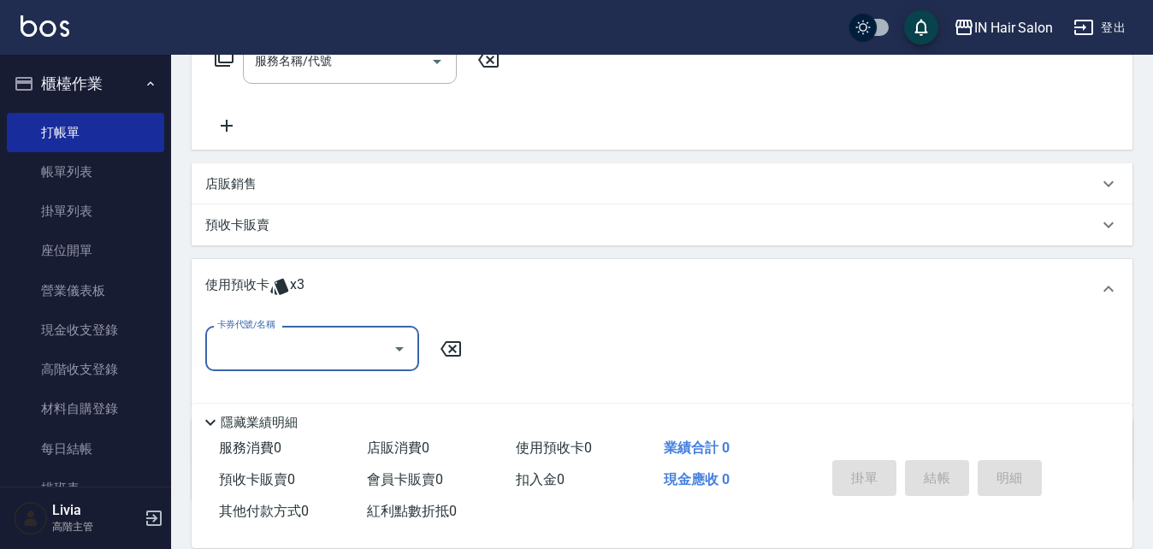
scroll to position [420, 0]
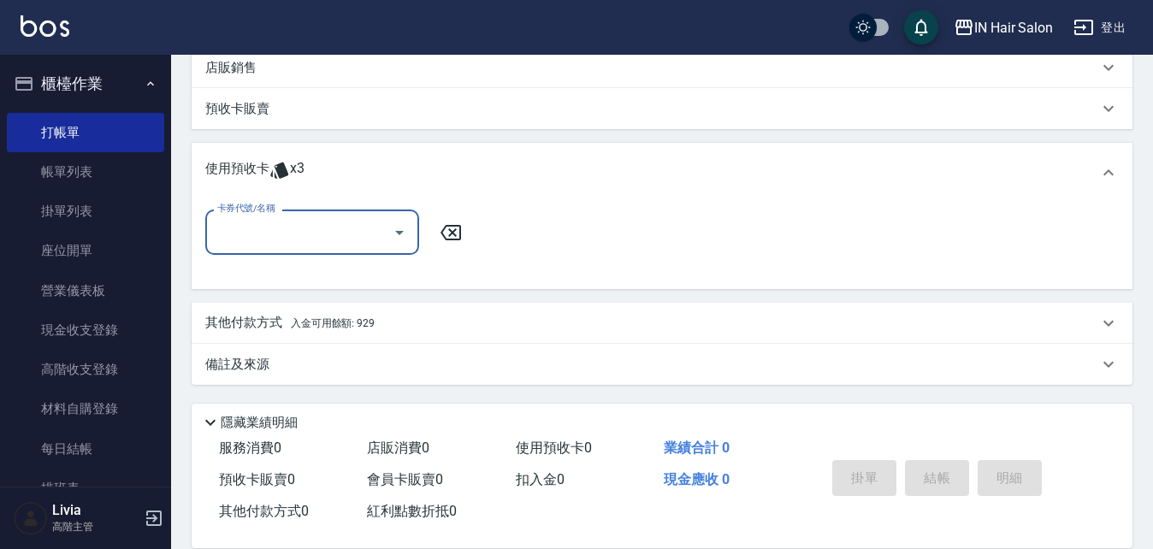
click at [287, 243] on input "卡券代號/名稱" at bounding box center [299, 232] width 173 height 30
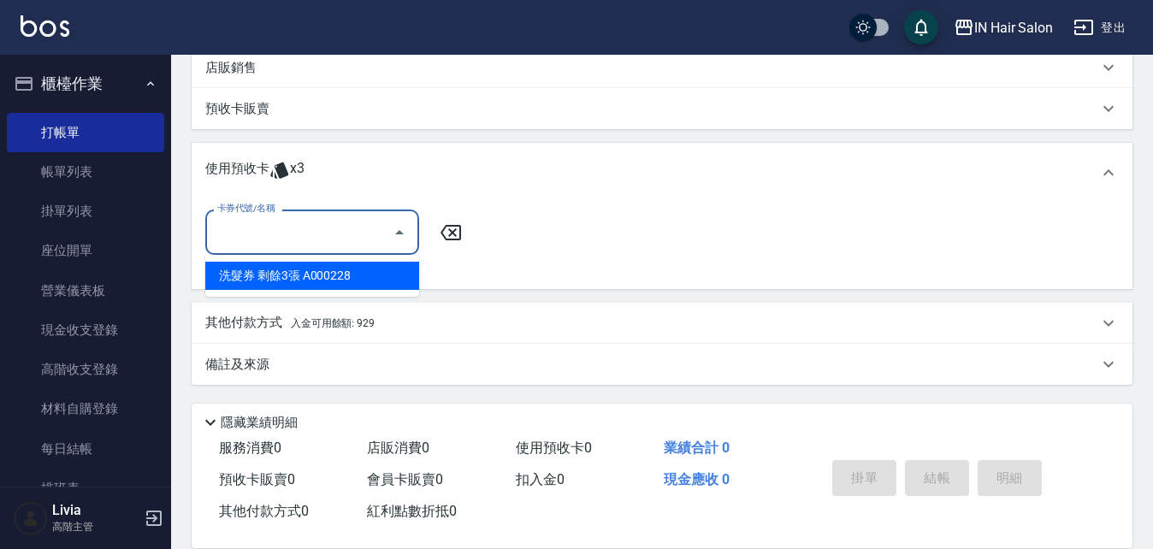
drag, startPoint x: 275, startPoint y: 278, endPoint x: 364, endPoint y: 278, distance: 89.0
click at [276, 278] on div "洗髮券 剩餘3張 A000228" at bounding box center [312, 276] width 214 height 28
type input "洗髮券 A000228"
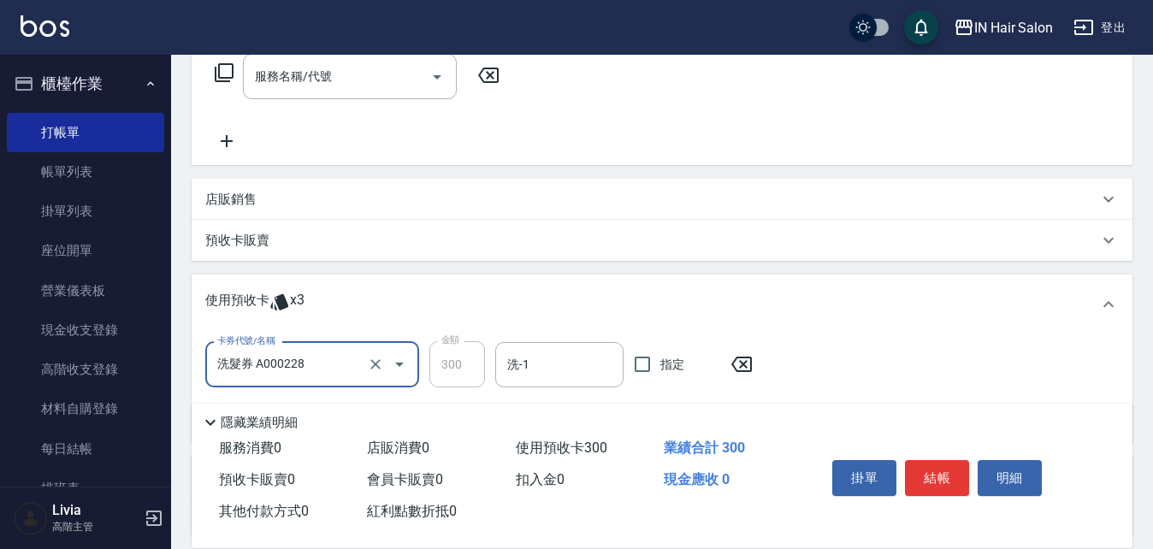
scroll to position [270, 0]
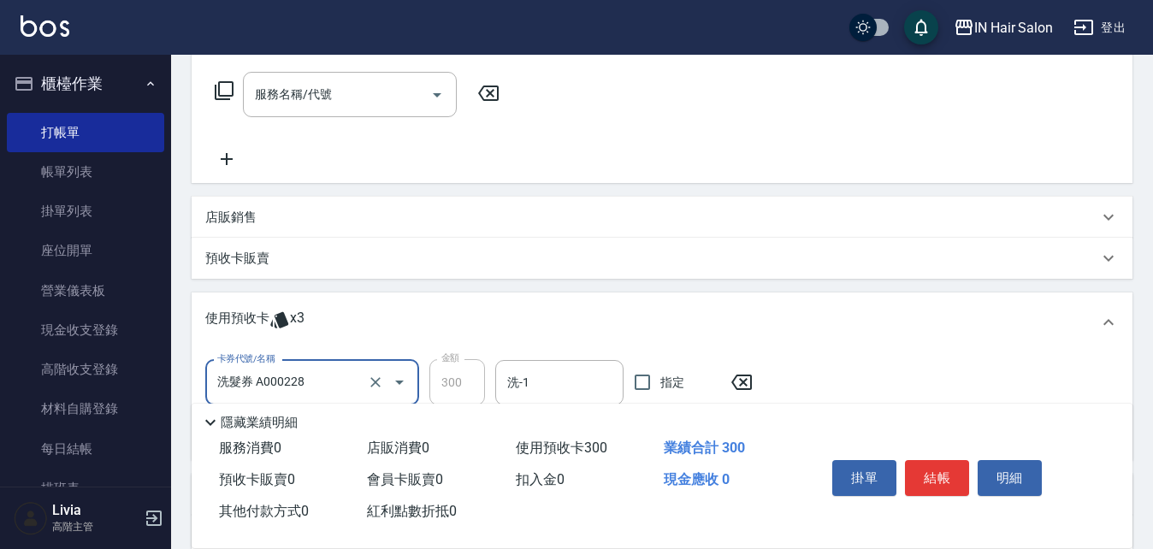
click at [244, 257] on p "預收卡販賣" at bounding box center [237, 259] width 64 height 18
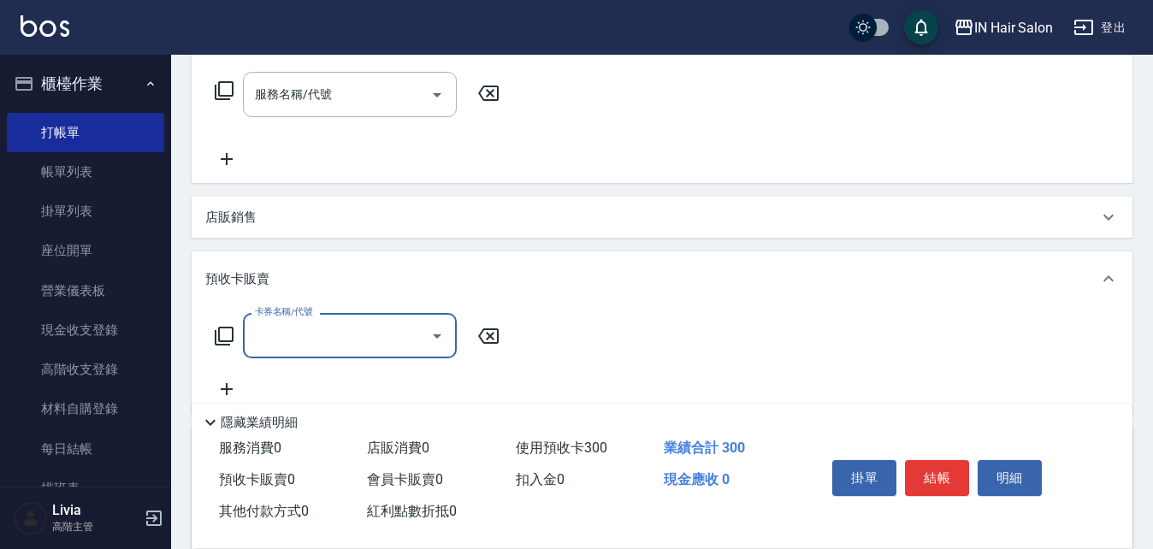
scroll to position [0, 0]
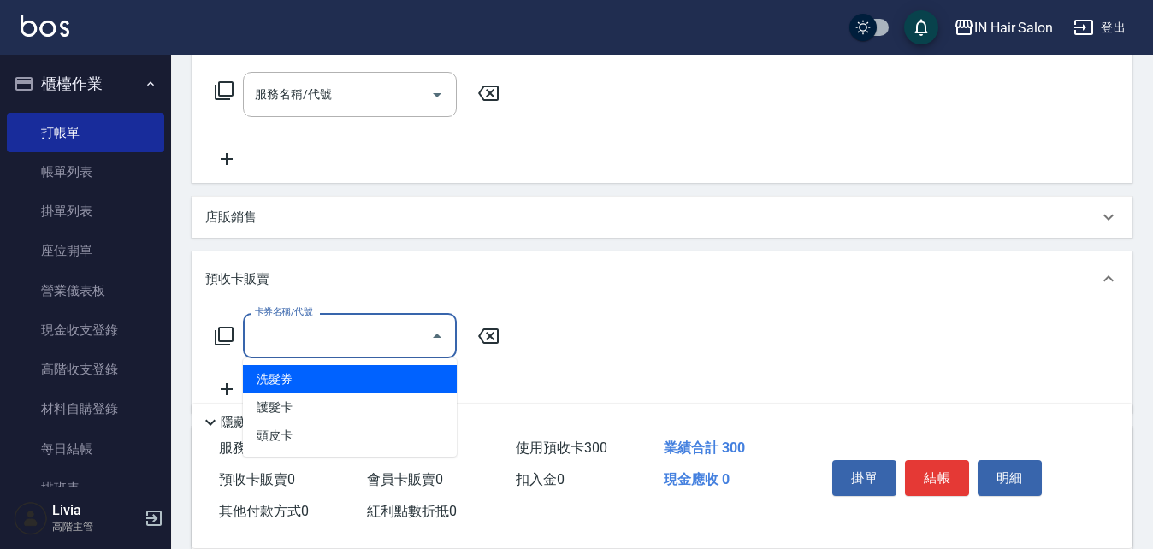
click at [271, 333] on input "卡券名稱/代號" at bounding box center [337, 336] width 173 height 30
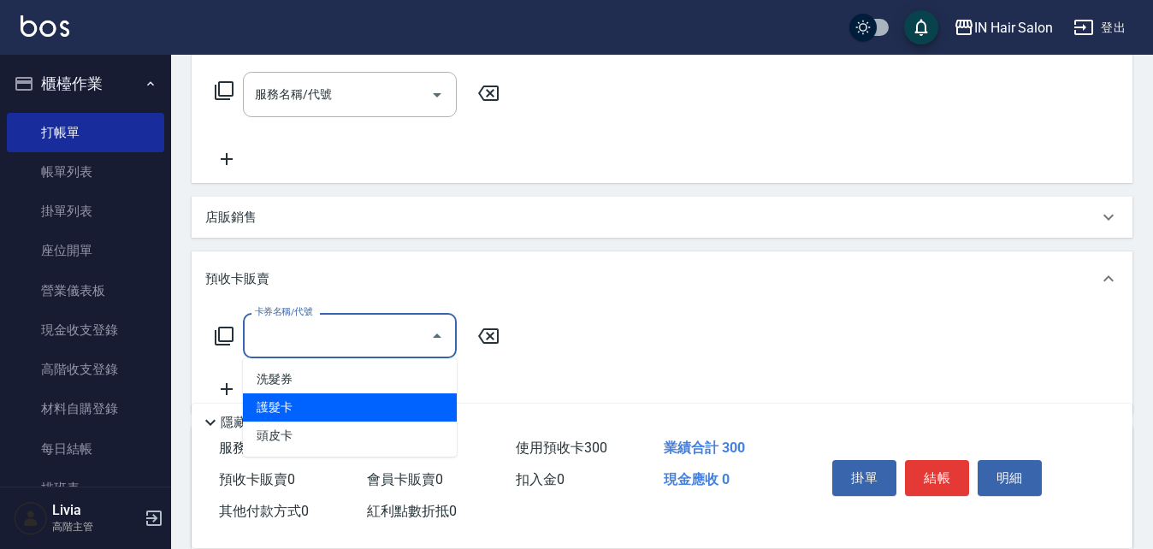
click at [279, 409] on span "護髮卡" at bounding box center [350, 408] width 214 height 28
type input "護髮卡(501)"
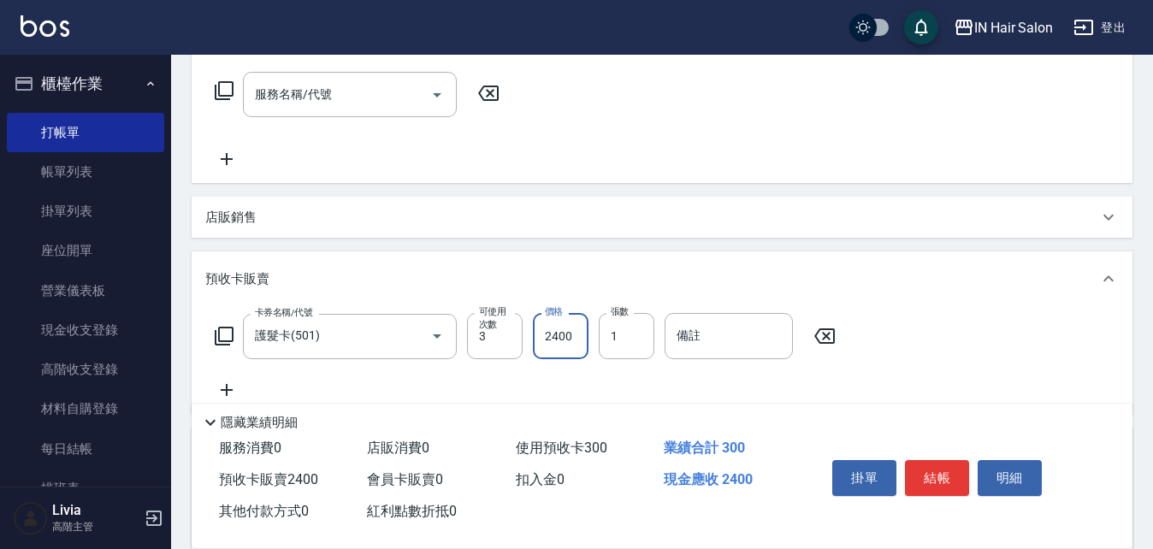
click at [575, 338] on input "2400" at bounding box center [561, 336] width 56 height 46
type input "3000"
click at [693, 340] on input "備註" at bounding box center [729, 336] width 128 height 46
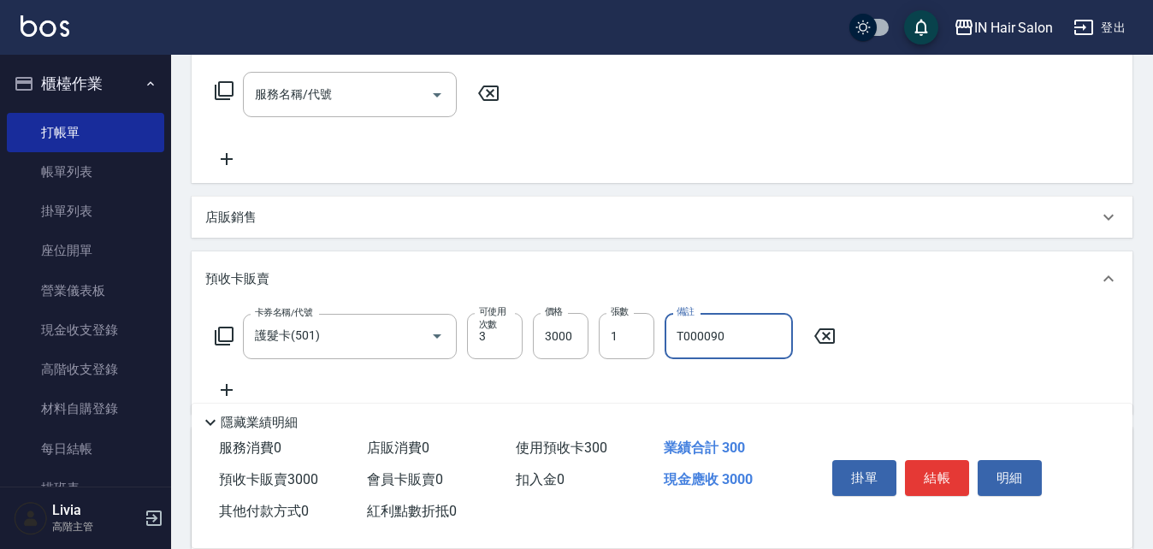
type input "T000090"
click at [567, 382] on div "卡券名稱/代號 護髮卡(501) 卡券名稱/代號 可使用次數 3 可使用次數 價格 3000 價格 張數 1 張數 備註 T000090 備註" at bounding box center [662, 356] width 914 height 87
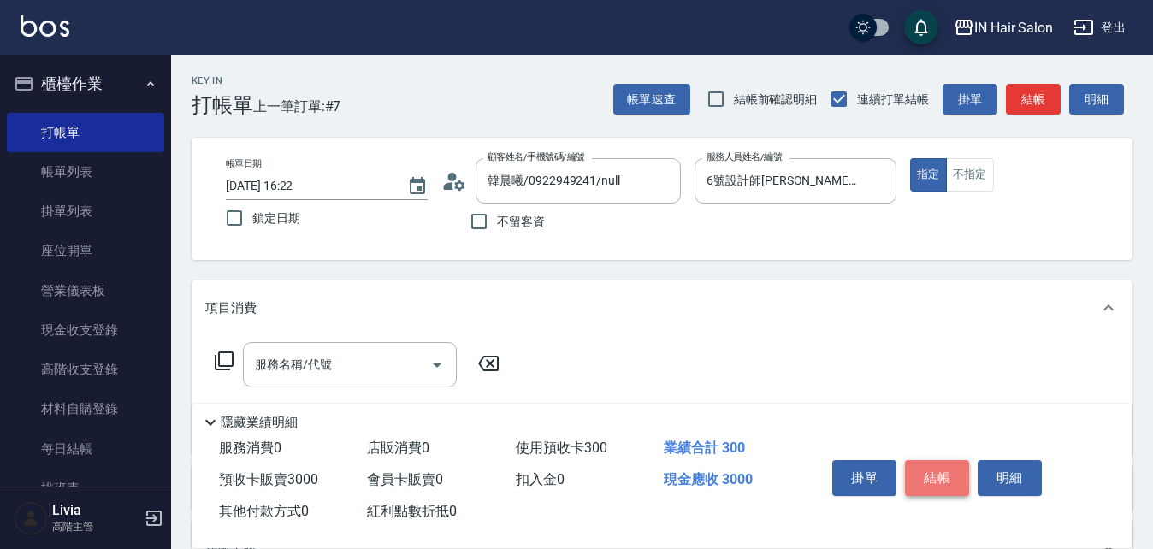
click at [937, 470] on button "結帳" at bounding box center [937, 478] width 64 height 36
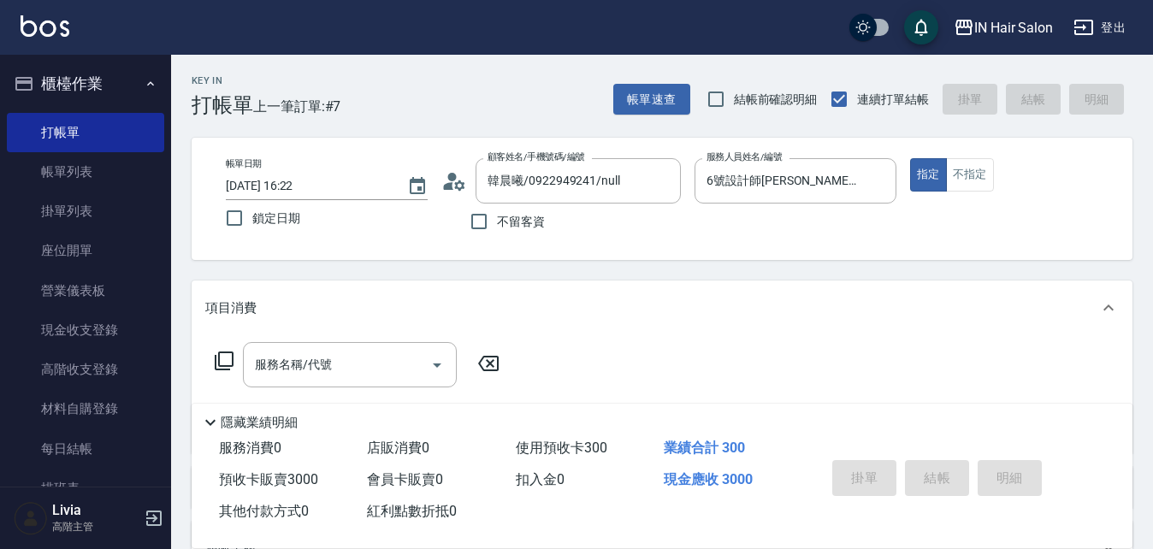
type input "[DATE] 16:23"
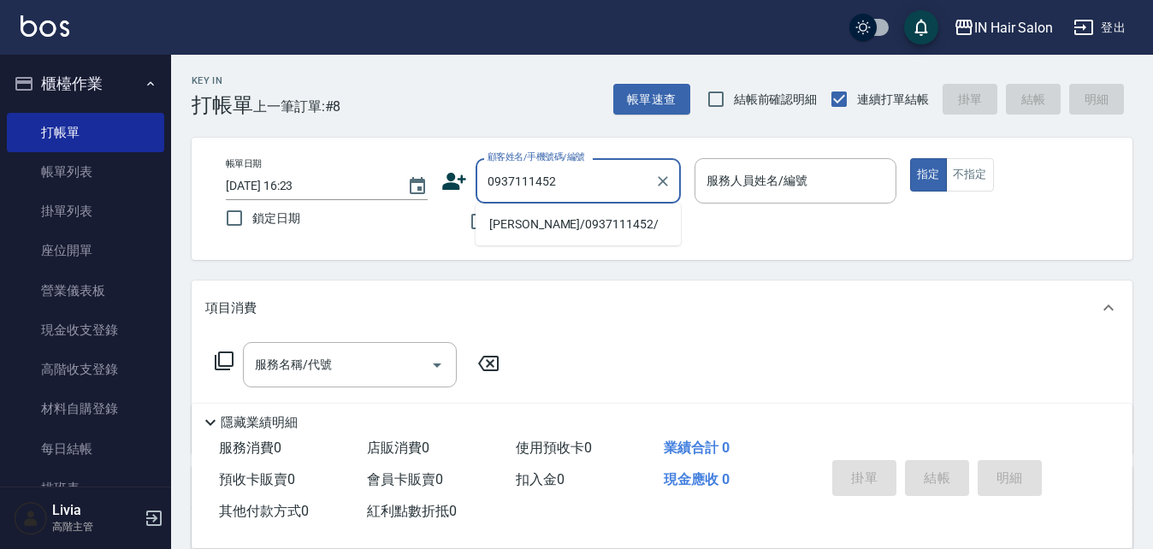
click at [536, 234] on li "[PERSON_NAME]/0937111452/" at bounding box center [578, 224] width 205 height 28
type input "[PERSON_NAME]/0937111452/"
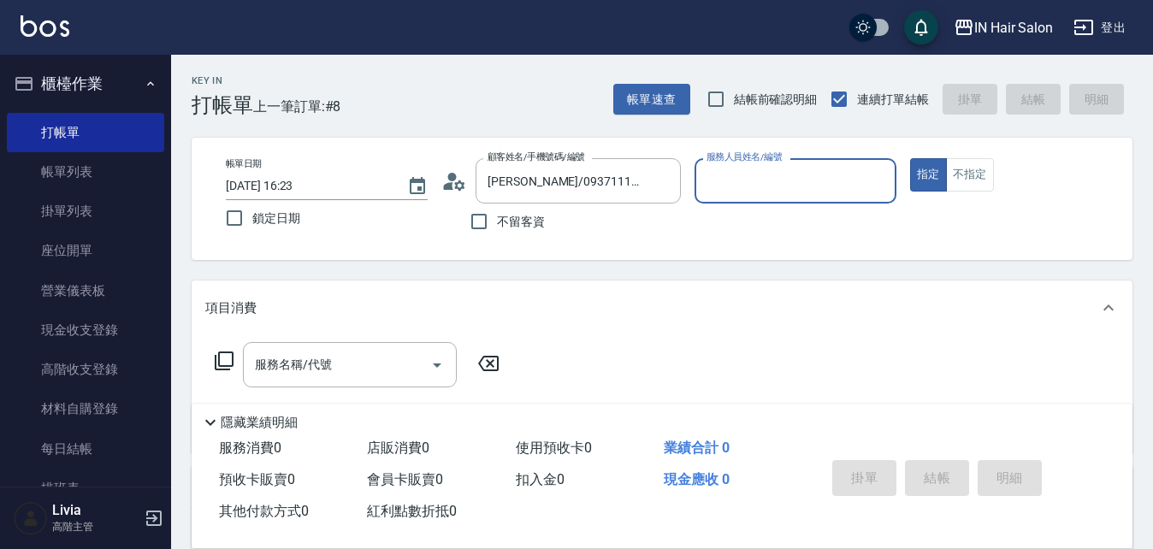
type input "7號設計師[PERSON_NAME]-7"
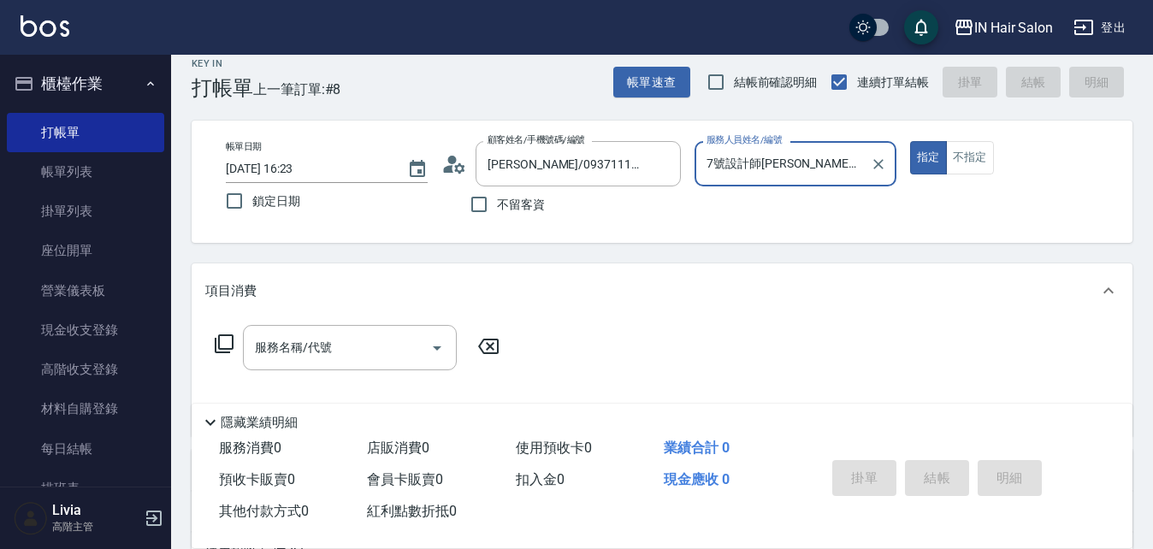
scroll to position [257, 0]
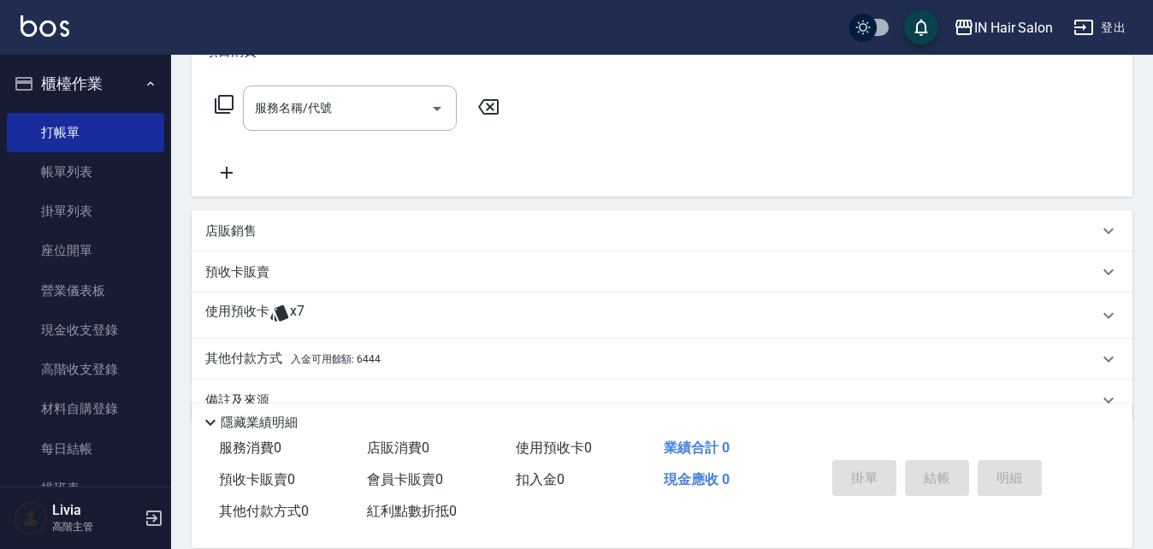
drag, startPoint x: 252, startPoint y: 303, endPoint x: 286, endPoint y: 305, distance: 33.4
click at [253, 304] on p "使用預收卡" at bounding box center [237, 316] width 64 height 26
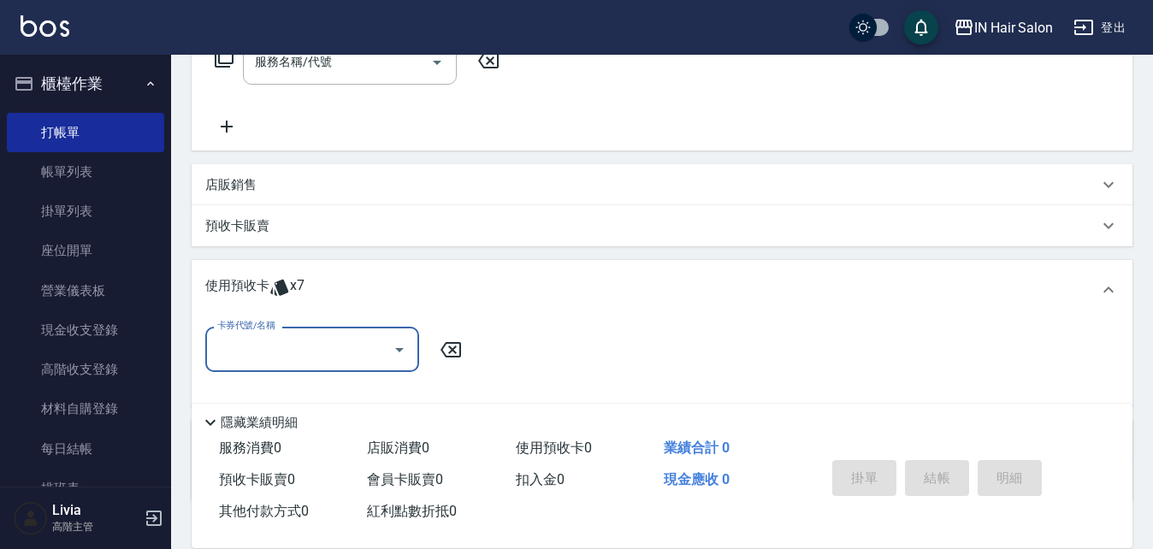
scroll to position [420, 0]
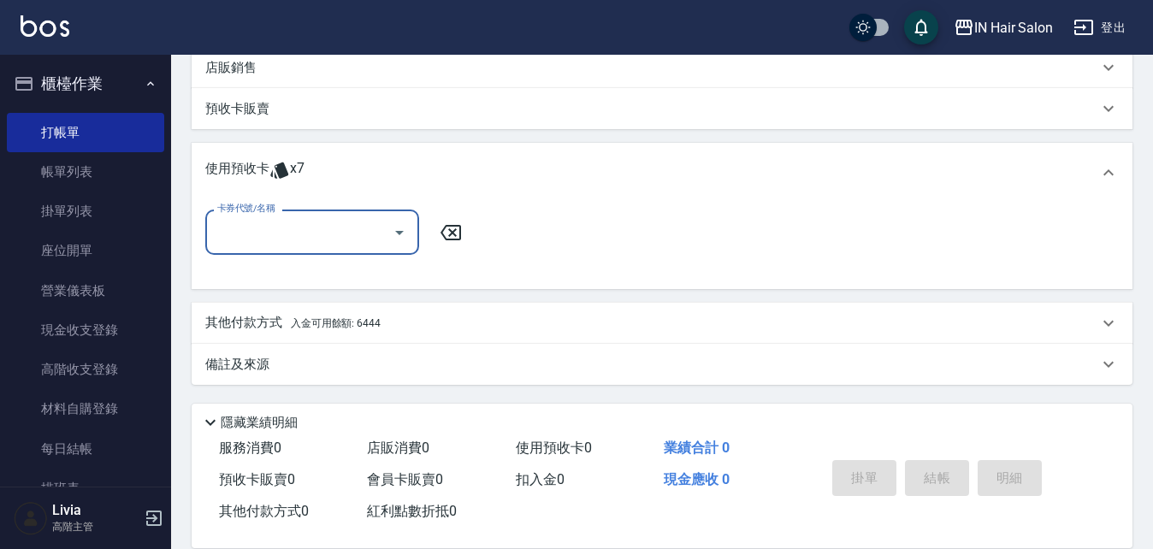
click at [257, 231] on input "卡券代號/名稱" at bounding box center [299, 232] width 173 height 30
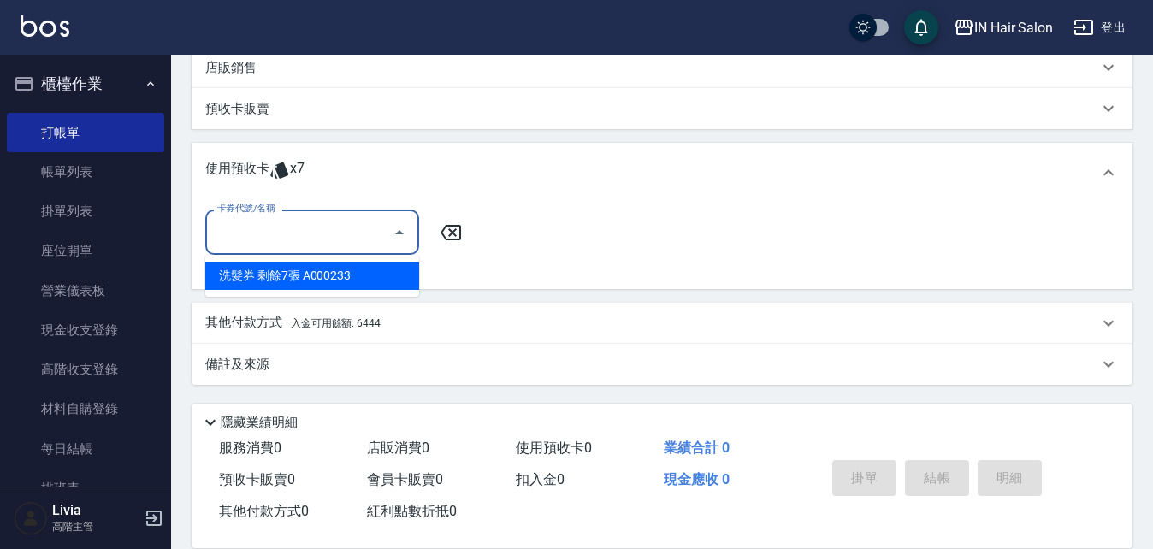
click at [266, 281] on div "洗髮券 剩餘7張 A000233" at bounding box center [312, 276] width 214 height 28
type input "洗髮券 A000233"
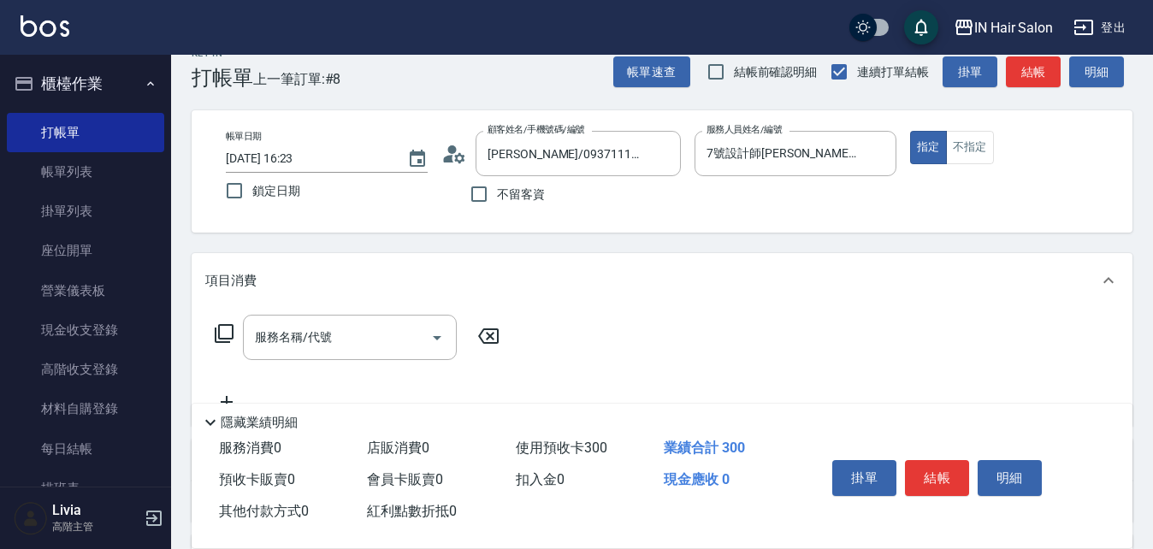
scroll to position [0, 0]
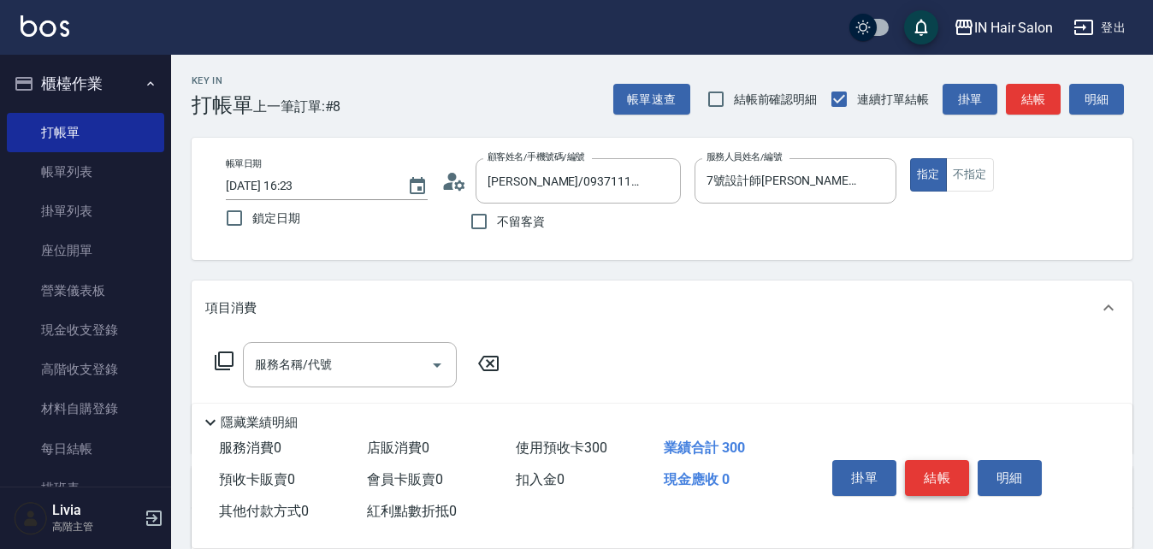
click at [942, 468] on button "結帳" at bounding box center [937, 478] width 64 height 36
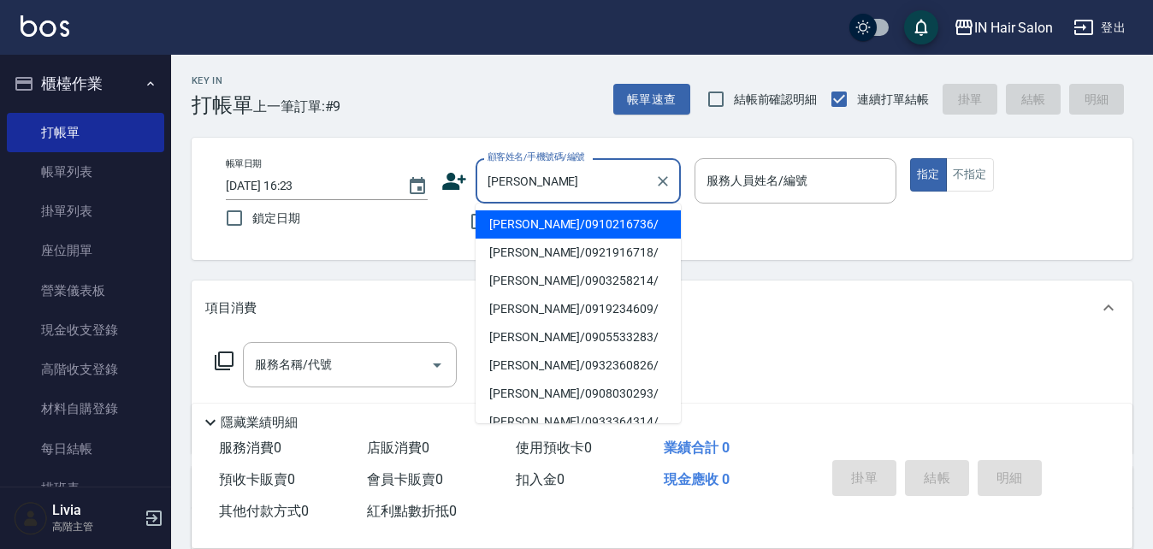
click at [533, 224] on li "[PERSON_NAME]/0910216736/" at bounding box center [578, 224] width 205 height 28
type input "[PERSON_NAME]/0910216736/"
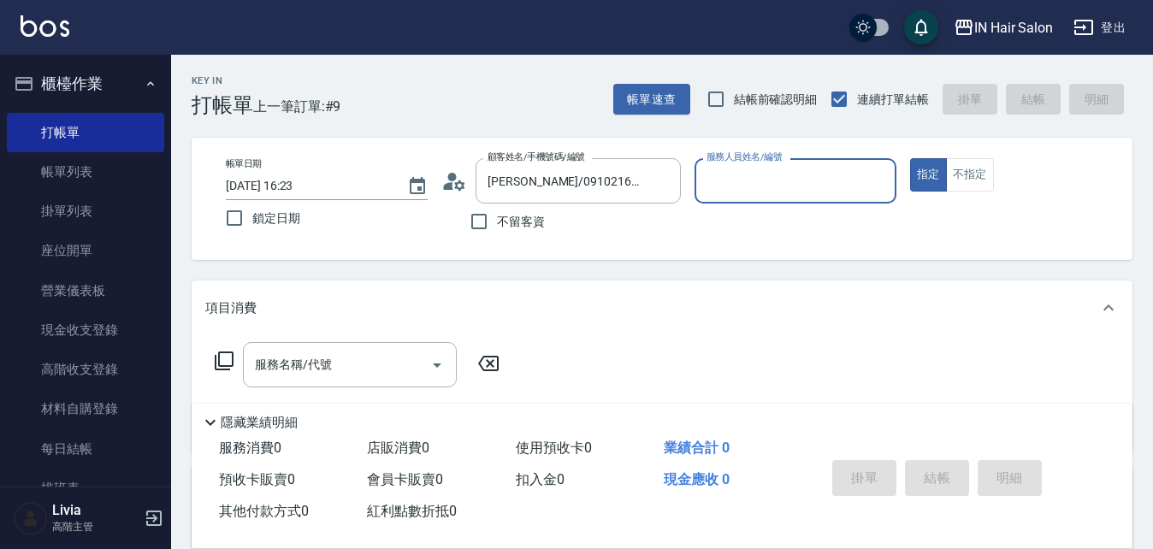
type input "8號店長Livia-8"
click at [222, 360] on icon at bounding box center [224, 361] width 21 height 21
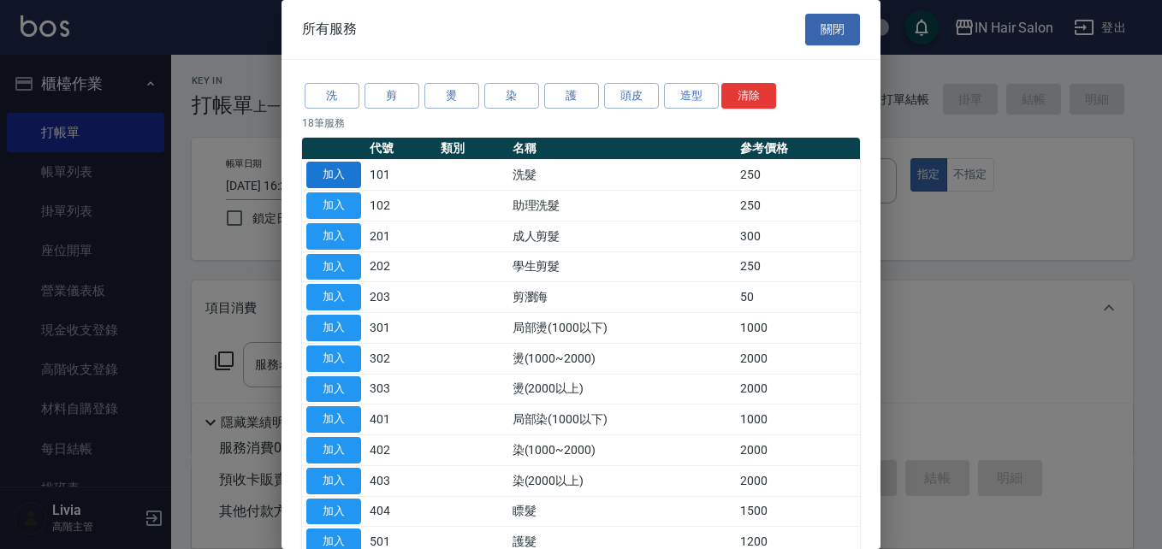
click at [346, 174] on button "加入" at bounding box center [333, 175] width 55 height 27
type input "洗髮(101)"
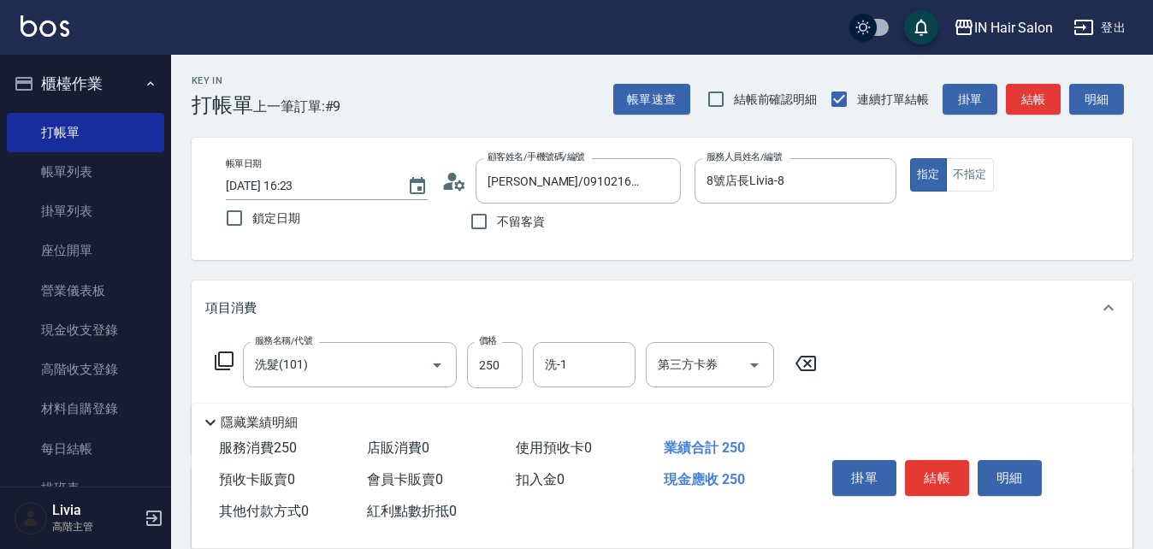
click at [227, 353] on icon at bounding box center [224, 361] width 19 height 19
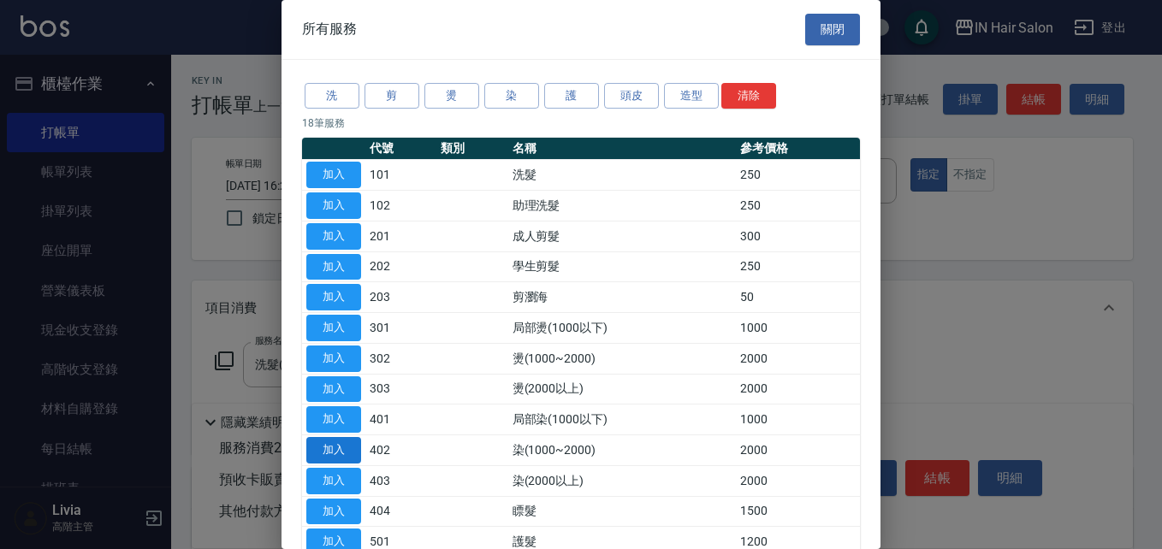
click at [346, 450] on button "加入" at bounding box center [333, 450] width 55 height 27
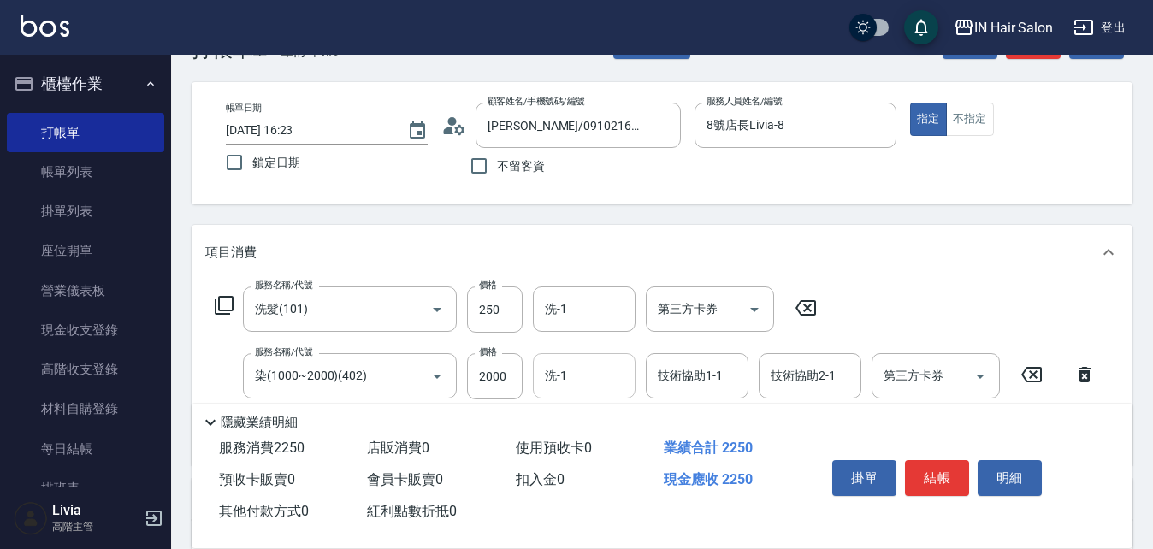
scroll to position [86, 0]
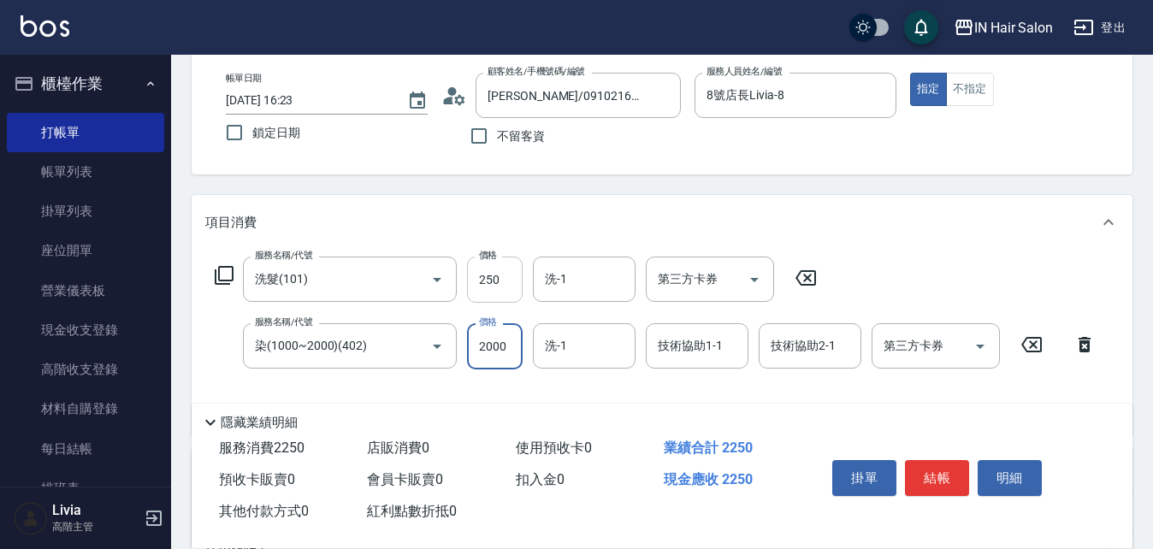
click at [498, 273] on input "250" at bounding box center [495, 280] width 56 height 46
type input "300"
drag, startPoint x: 462, startPoint y: 381, endPoint x: 471, endPoint y: 370, distance: 14.0
click at [462, 381] on div "服務名稱/代號 洗髮(101) 服務名稱/代號 價格 300 價格 洗-1 洗-1 第三方卡券 第三方卡券 服務名稱/代號 染(1000~2000)(402)…" at bounding box center [655, 339] width 901 height 165
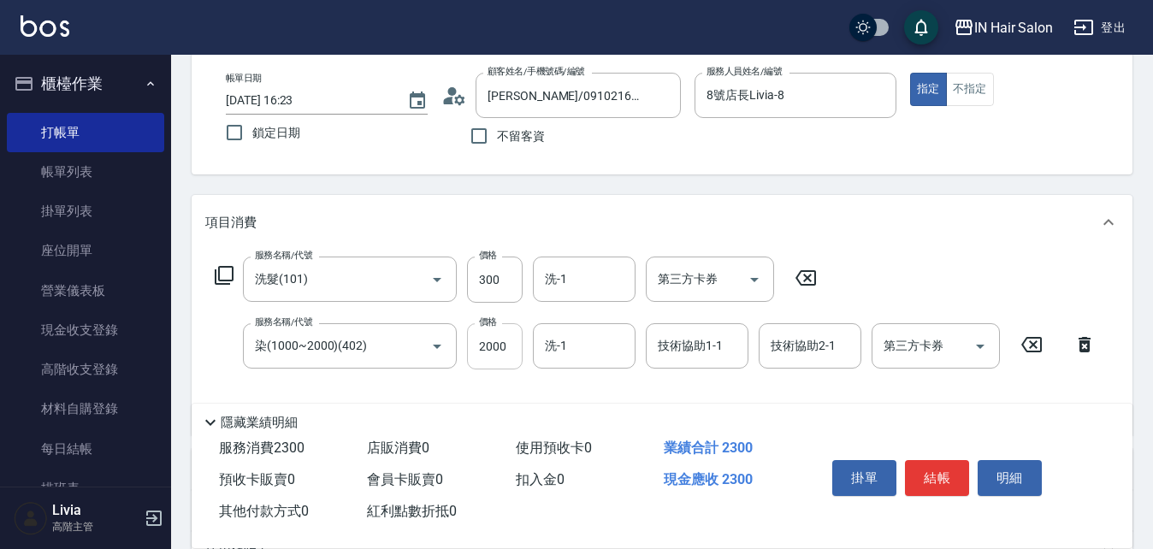
click at [508, 343] on input "2000" at bounding box center [495, 346] width 56 height 46
type input "1500"
click at [437, 376] on div "服務名稱/代號 洗髮(101) 服務名稱/代號 價格 300 價格 洗-1 洗-1 第三方卡券 第三方卡券 服務名稱/代號 染(1000~2000)(402)…" at bounding box center [655, 339] width 901 height 165
click at [938, 466] on button "結帳" at bounding box center [937, 478] width 64 height 36
type input "[DATE] 16:24"
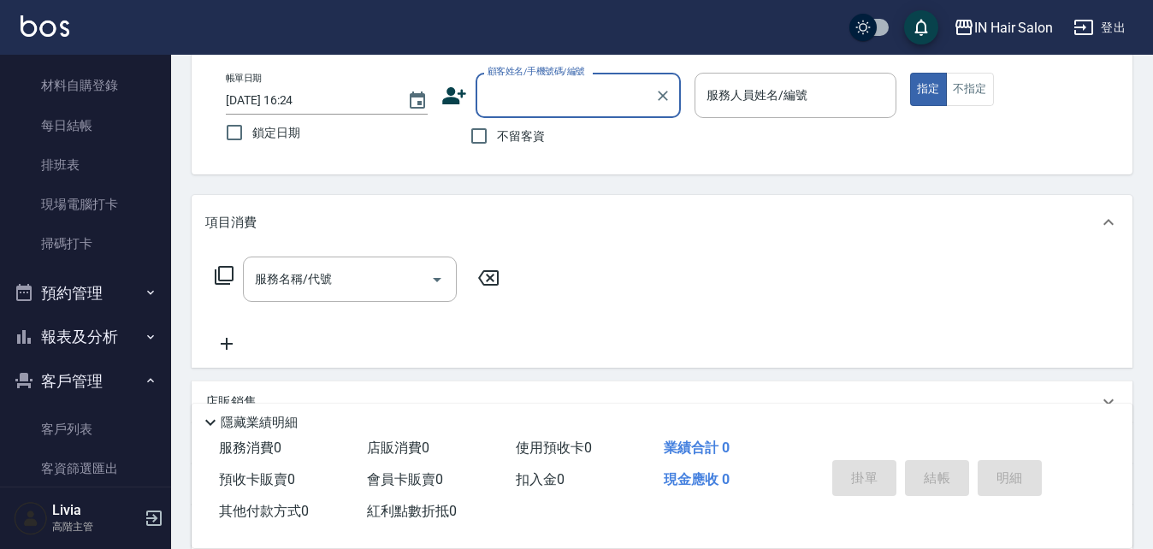
scroll to position [342, 0]
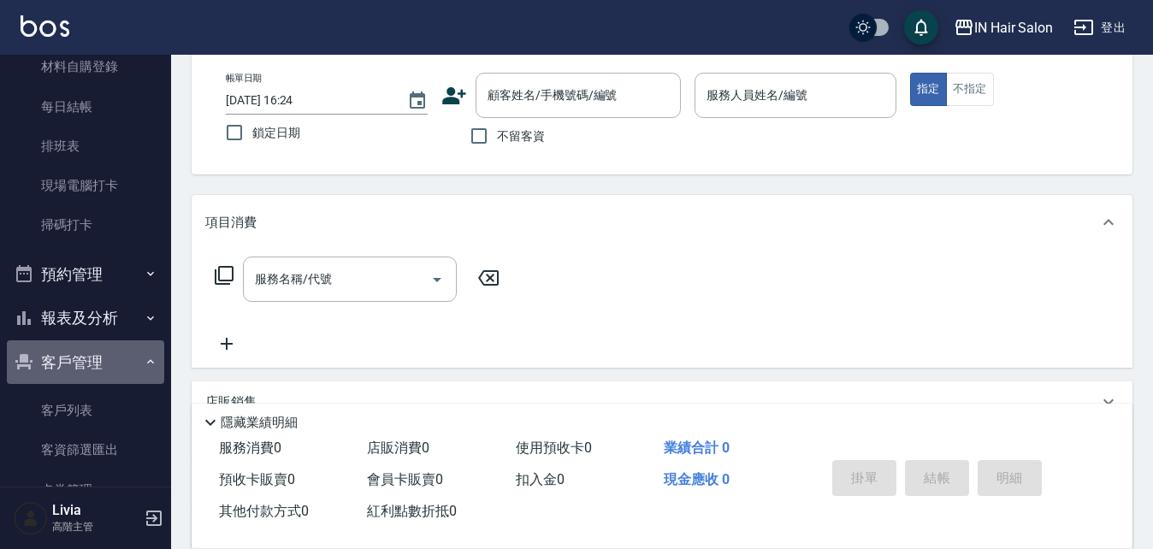
click at [144, 360] on icon "button" at bounding box center [151, 362] width 14 height 14
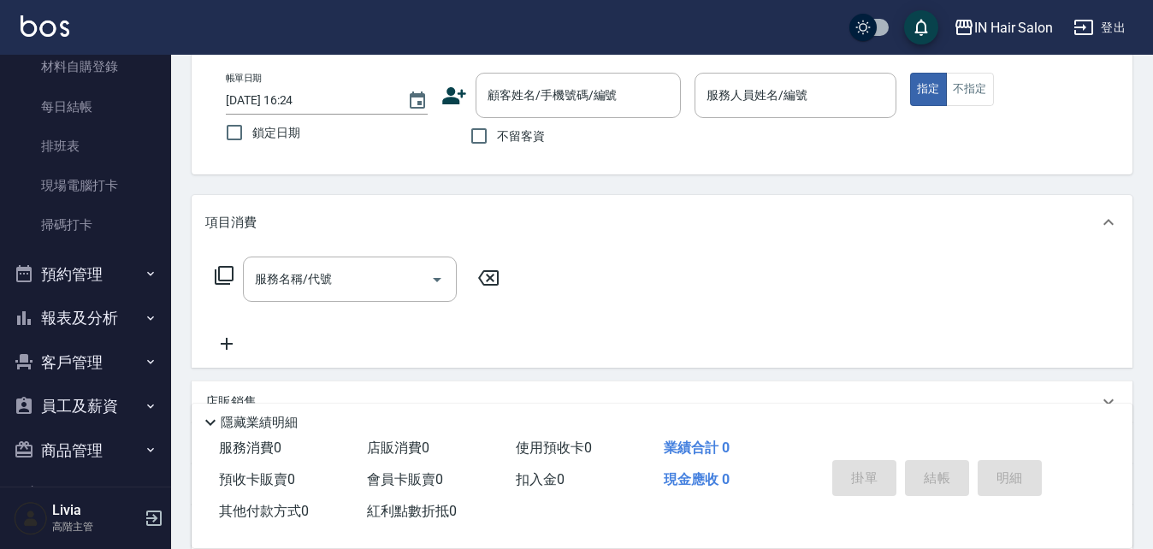
click at [79, 316] on button "報表及分析" at bounding box center [85, 318] width 157 height 44
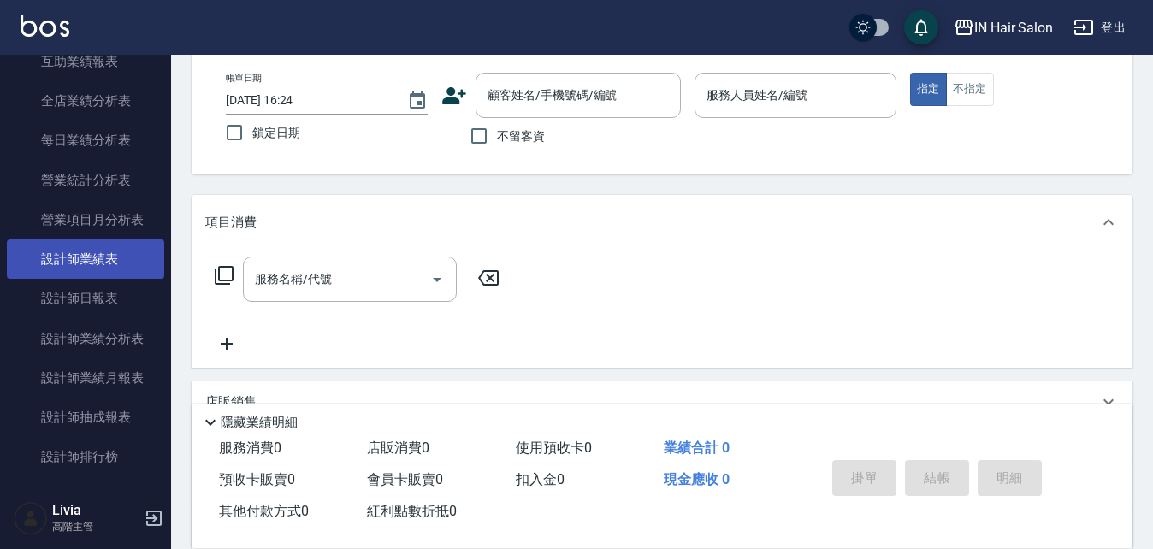
scroll to position [1027, 0]
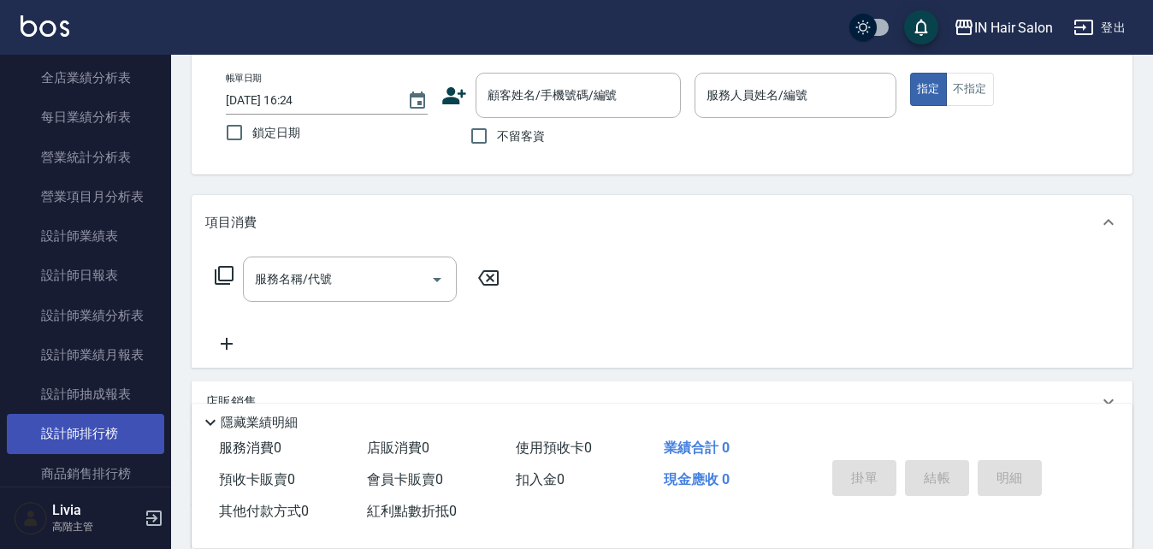
click at [133, 429] on link "設計師排行榜" at bounding box center [85, 433] width 157 height 39
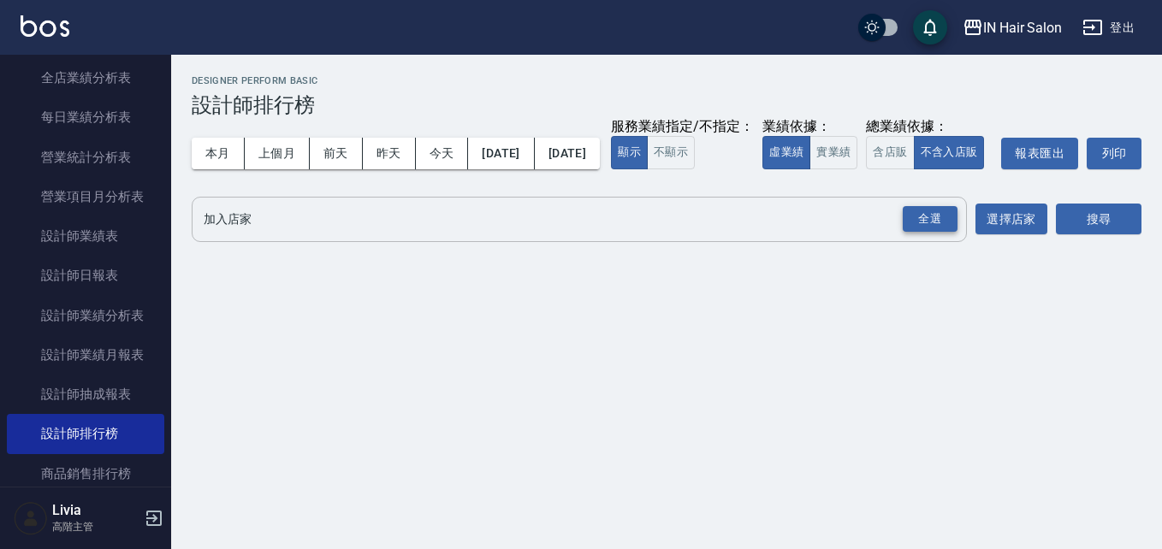
click at [915, 233] on div "全選" at bounding box center [930, 219] width 55 height 27
click at [442, 154] on button "今天" at bounding box center [442, 154] width 53 height 32
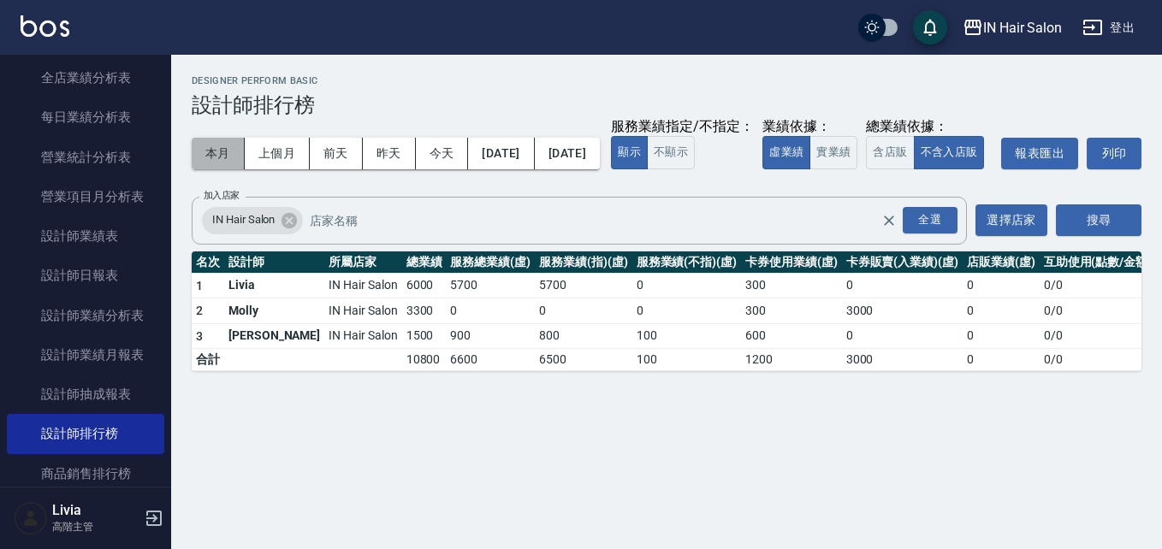
click at [211, 152] on button "本月" at bounding box center [218, 154] width 53 height 32
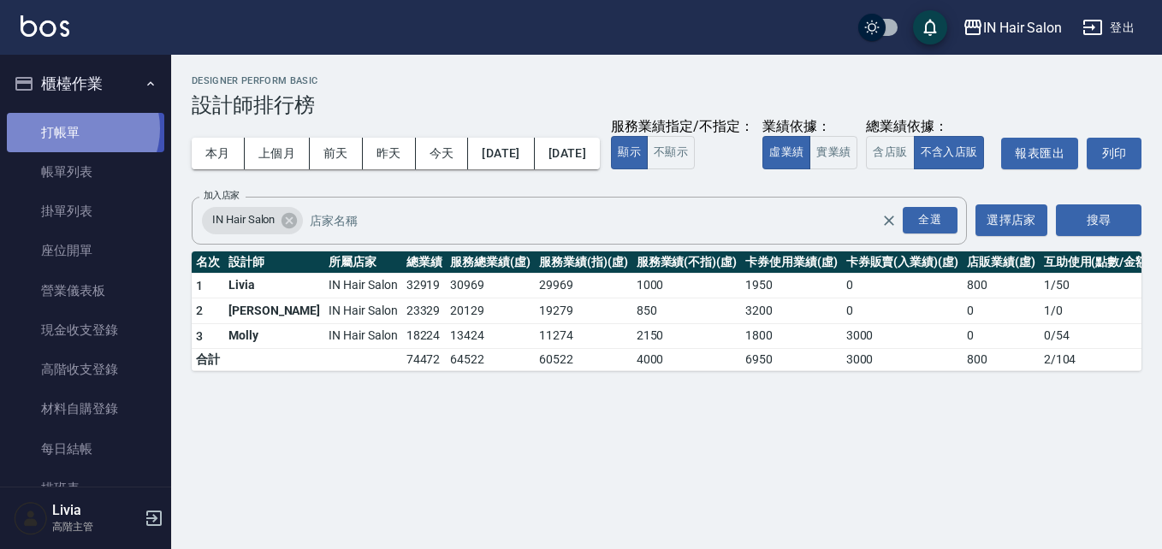
click at [80, 128] on link "打帳單" at bounding box center [85, 132] width 157 height 39
